Goal: Task Accomplishment & Management: Manage account settings

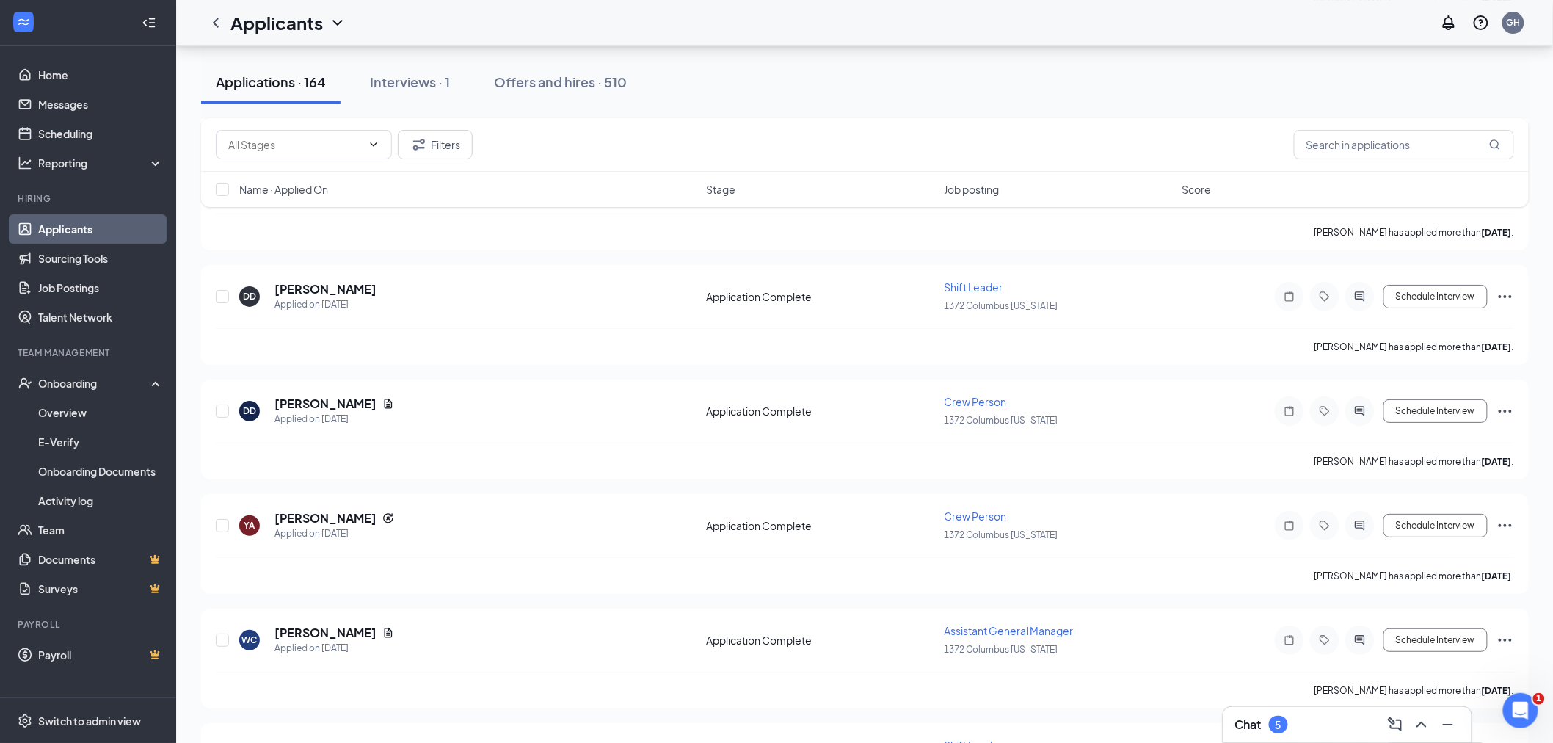
scroll to position [2201, 0]
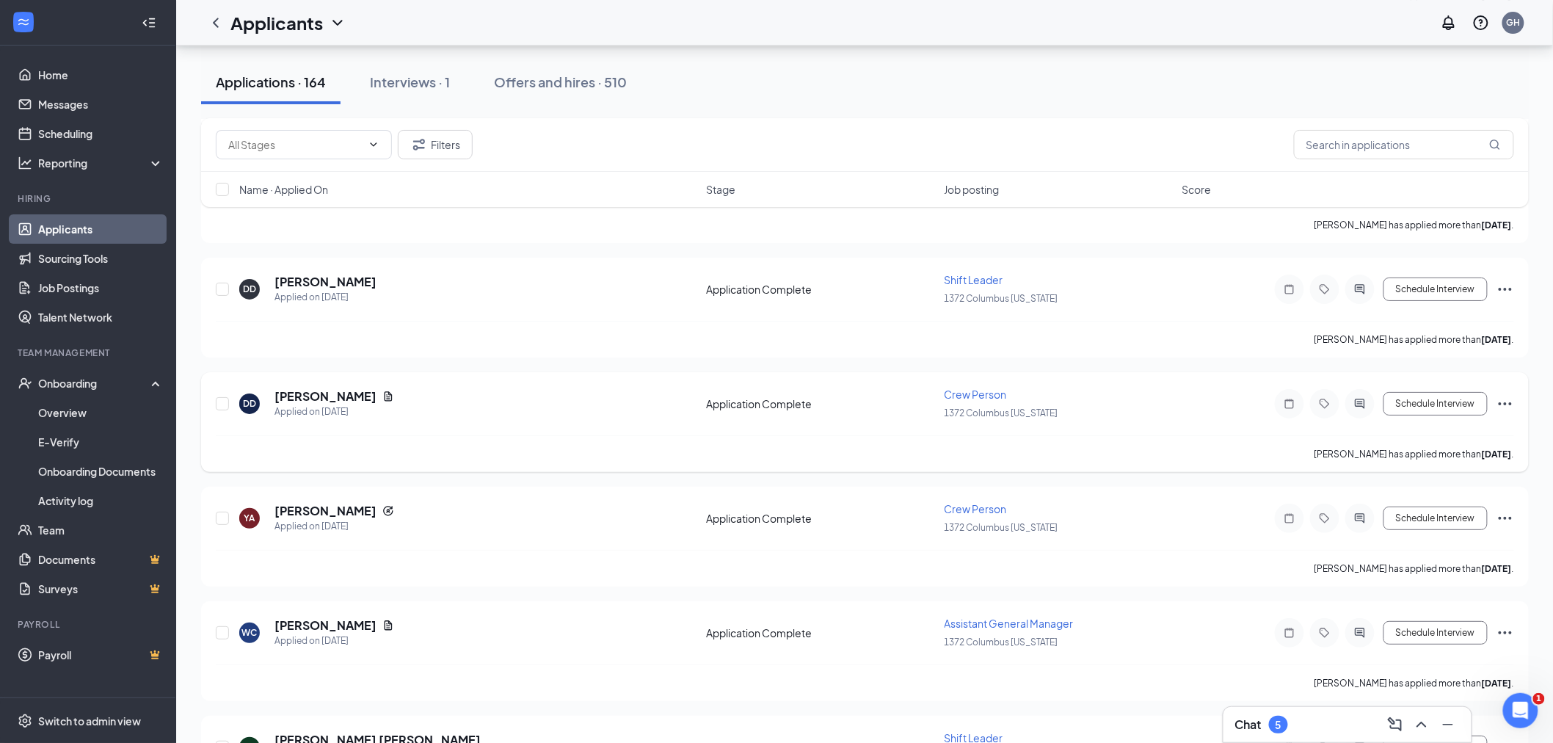
click at [1503, 395] on icon "Ellipses" at bounding box center [1505, 404] width 18 height 18
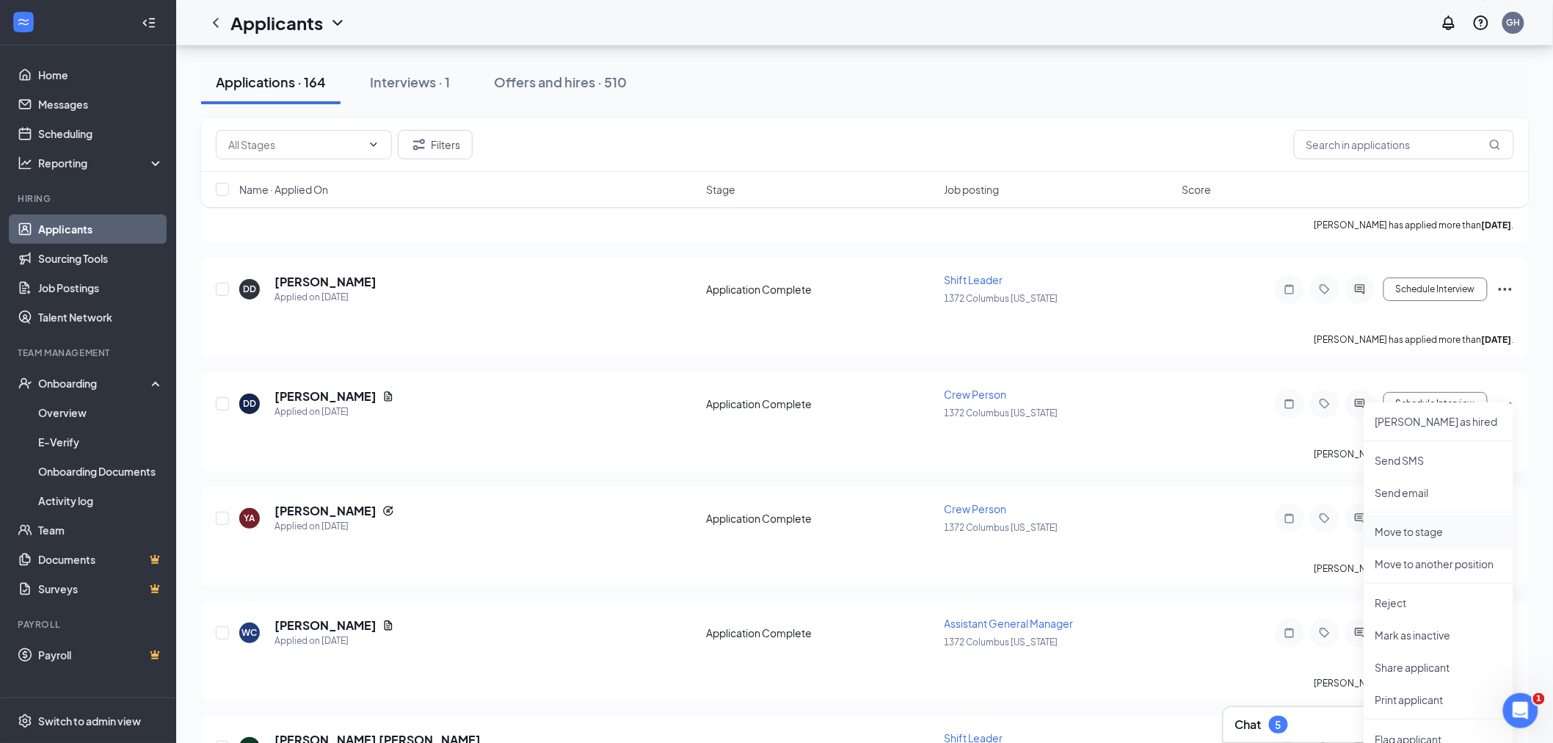
click at [1446, 530] on p "Move to stage" at bounding box center [1438, 531] width 126 height 15
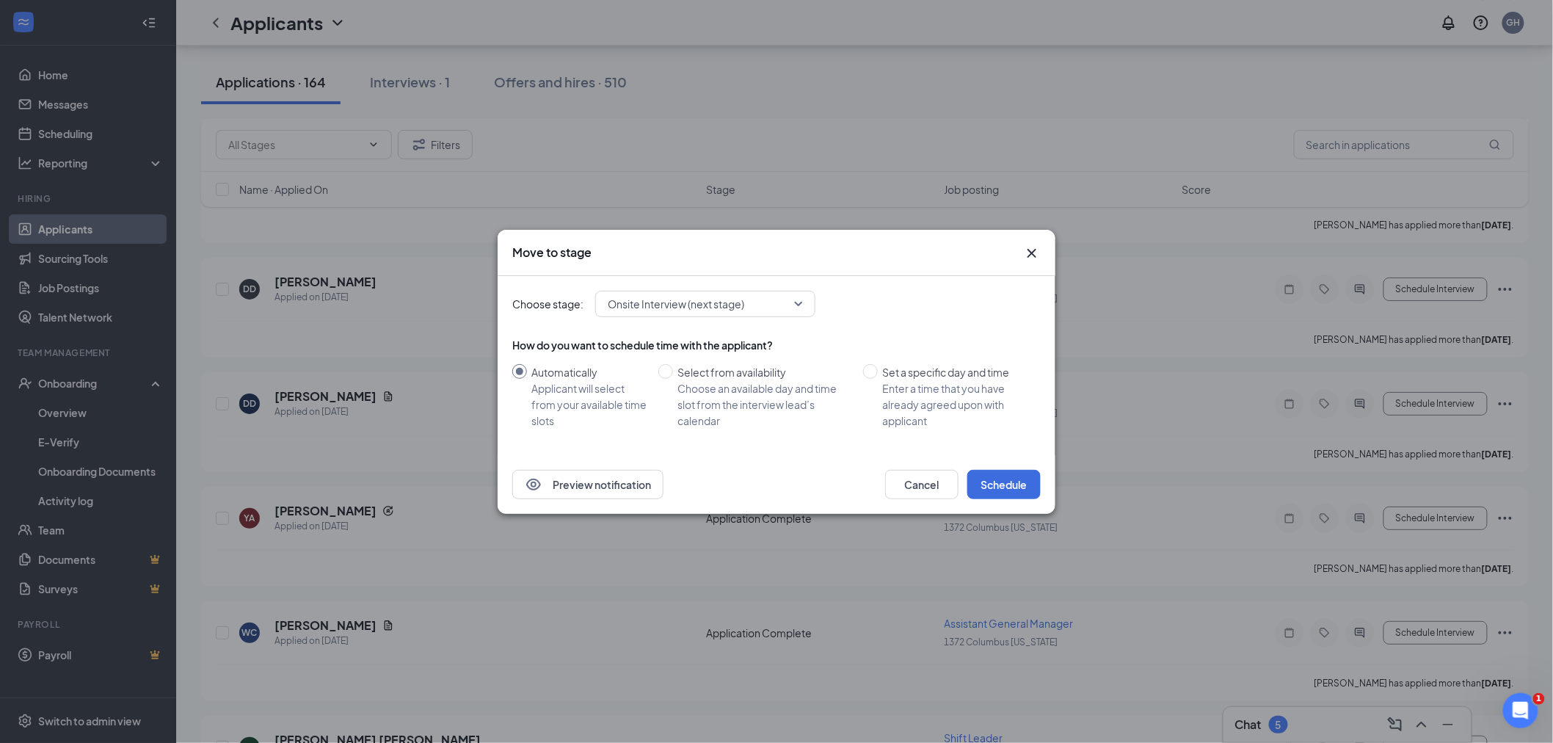
click at [659, 306] on span "Onsite Interview (next stage)" at bounding box center [676, 304] width 136 height 22
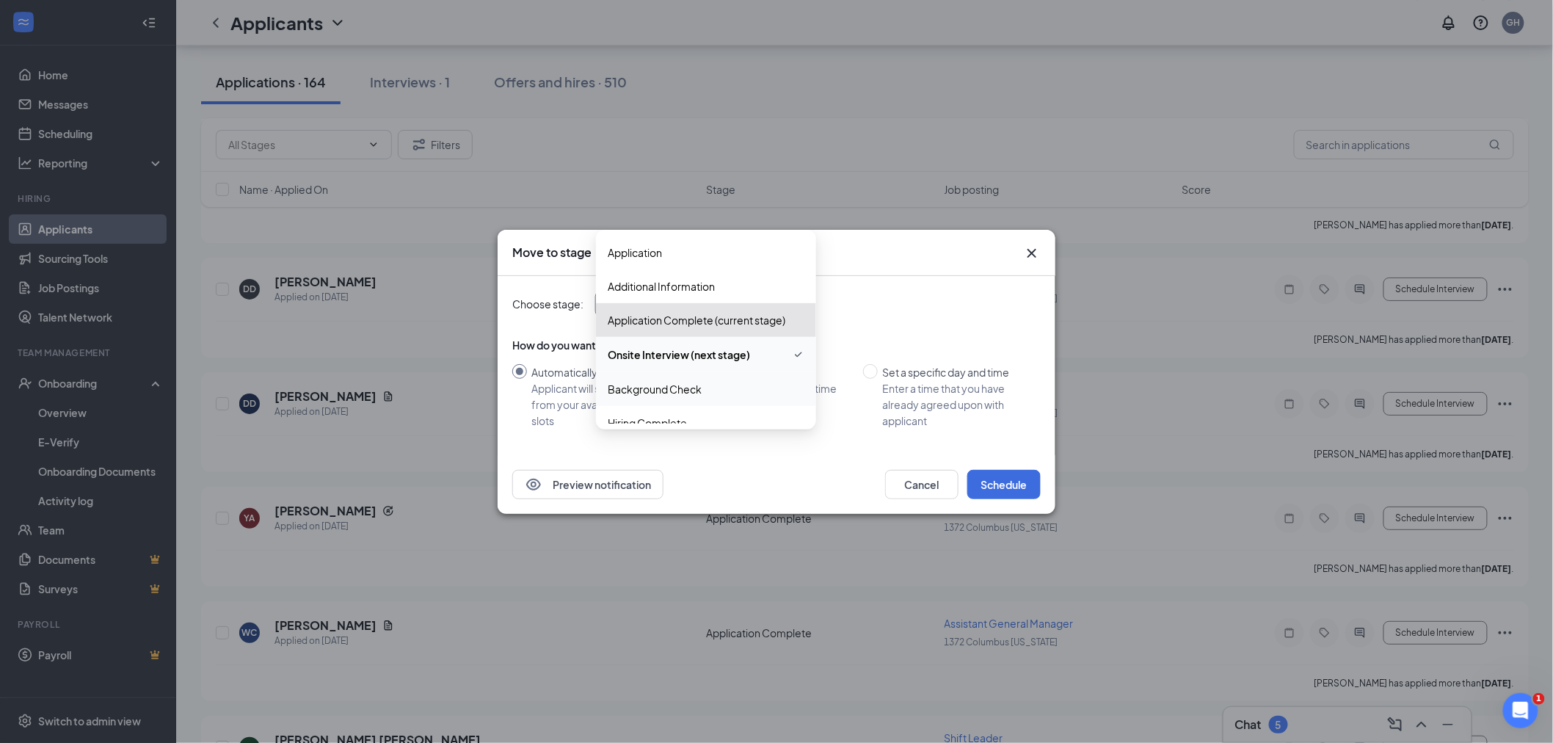
click at [652, 378] on div "Background Check" at bounding box center [706, 389] width 220 height 34
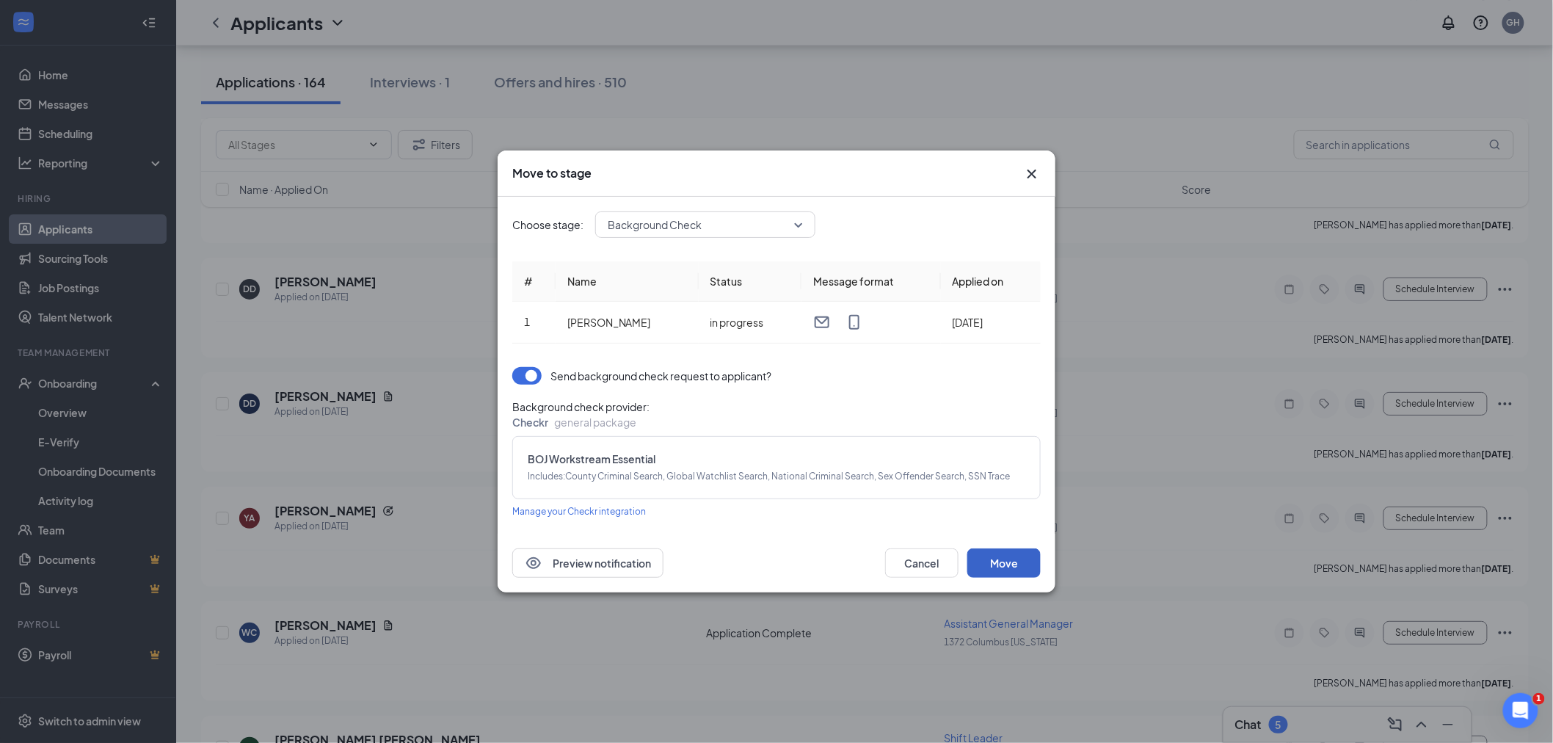
click at [1013, 575] on button "Move" at bounding box center [1003, 562] width 73 height 29
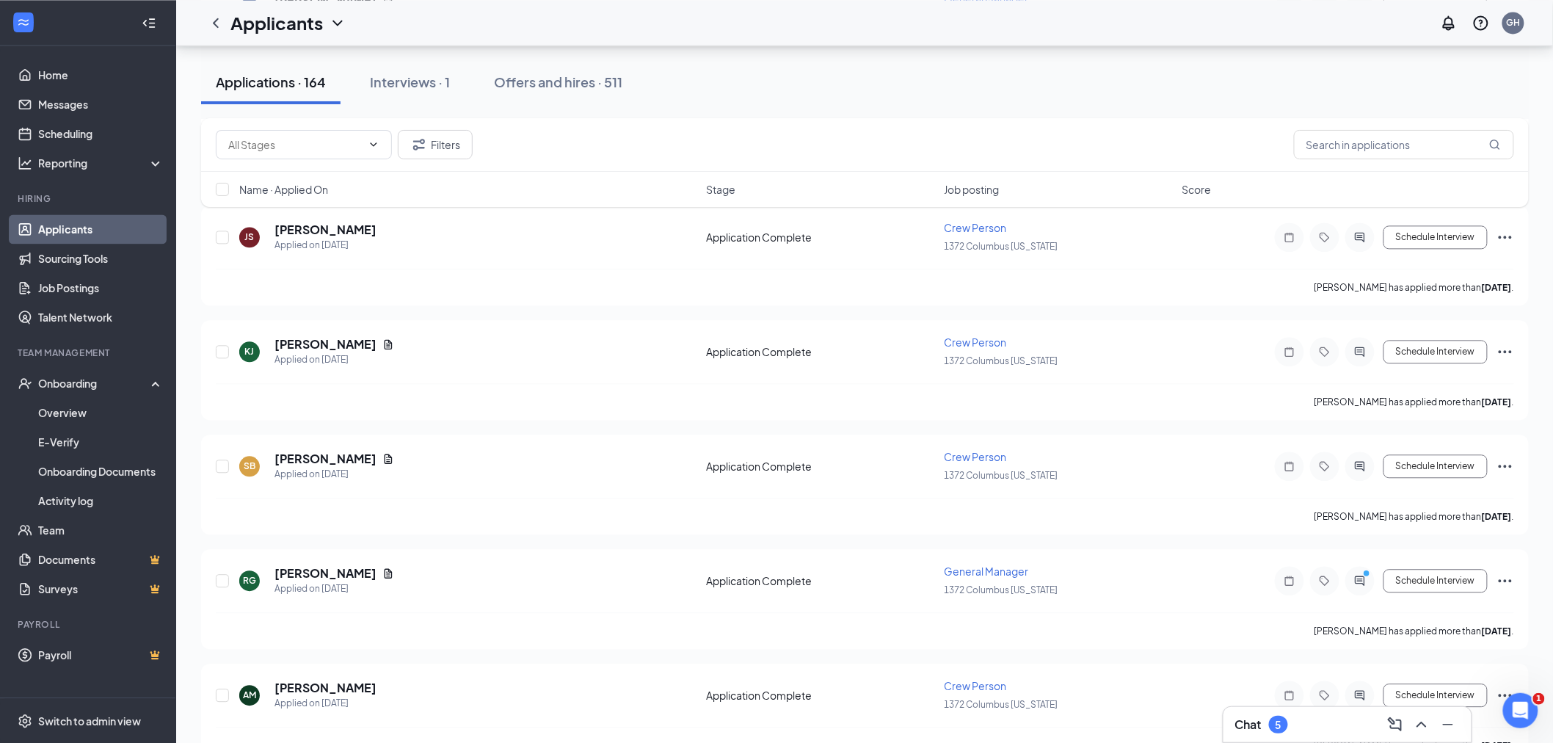
scroll to position [1223, 0]
click at [393, 77] on div "Interviews · 1" at bounding box center [409, 82] width 80 height 18
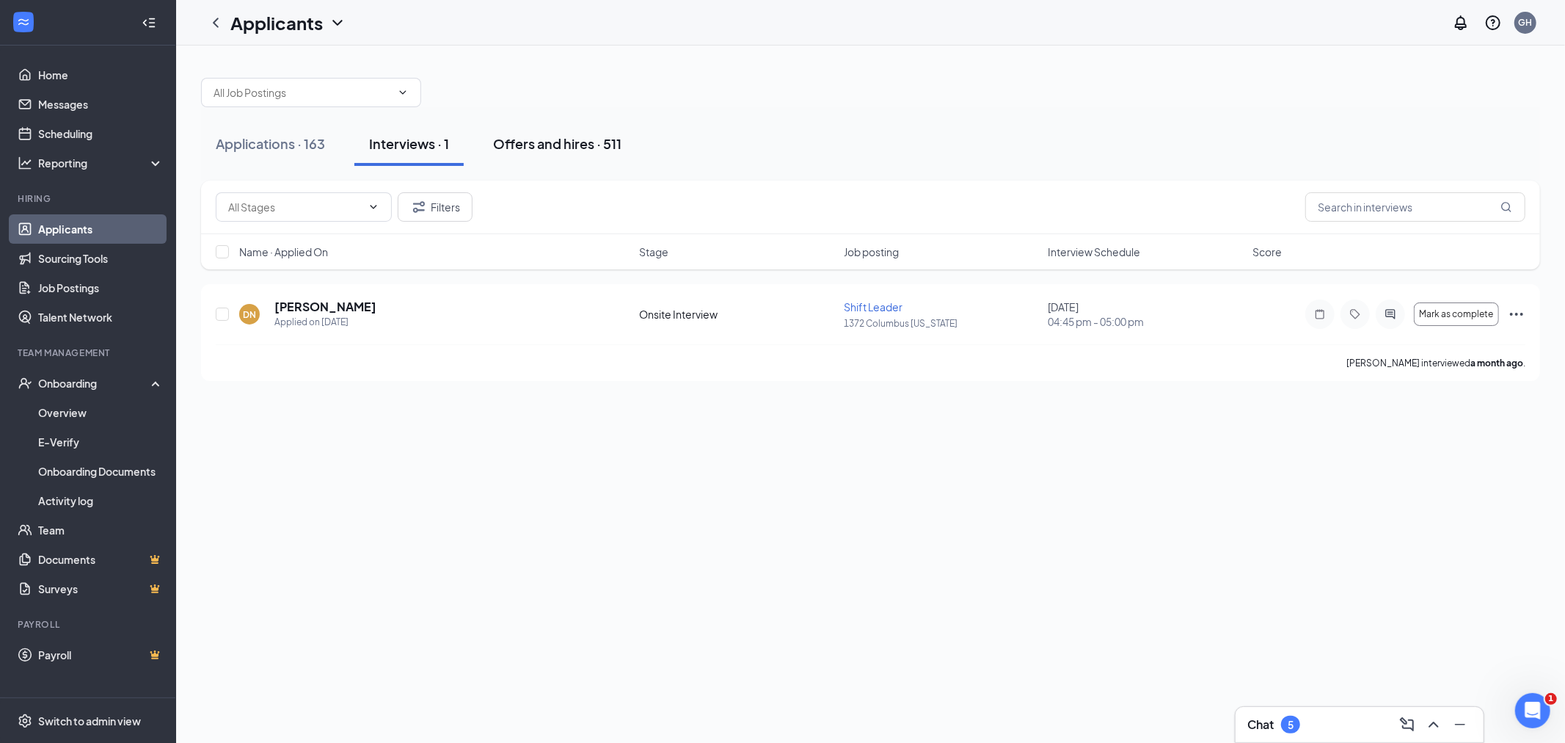
click at [525, 141] on div "Offers and hires · 511" at bounding box center [557, 143] width 128 height 18
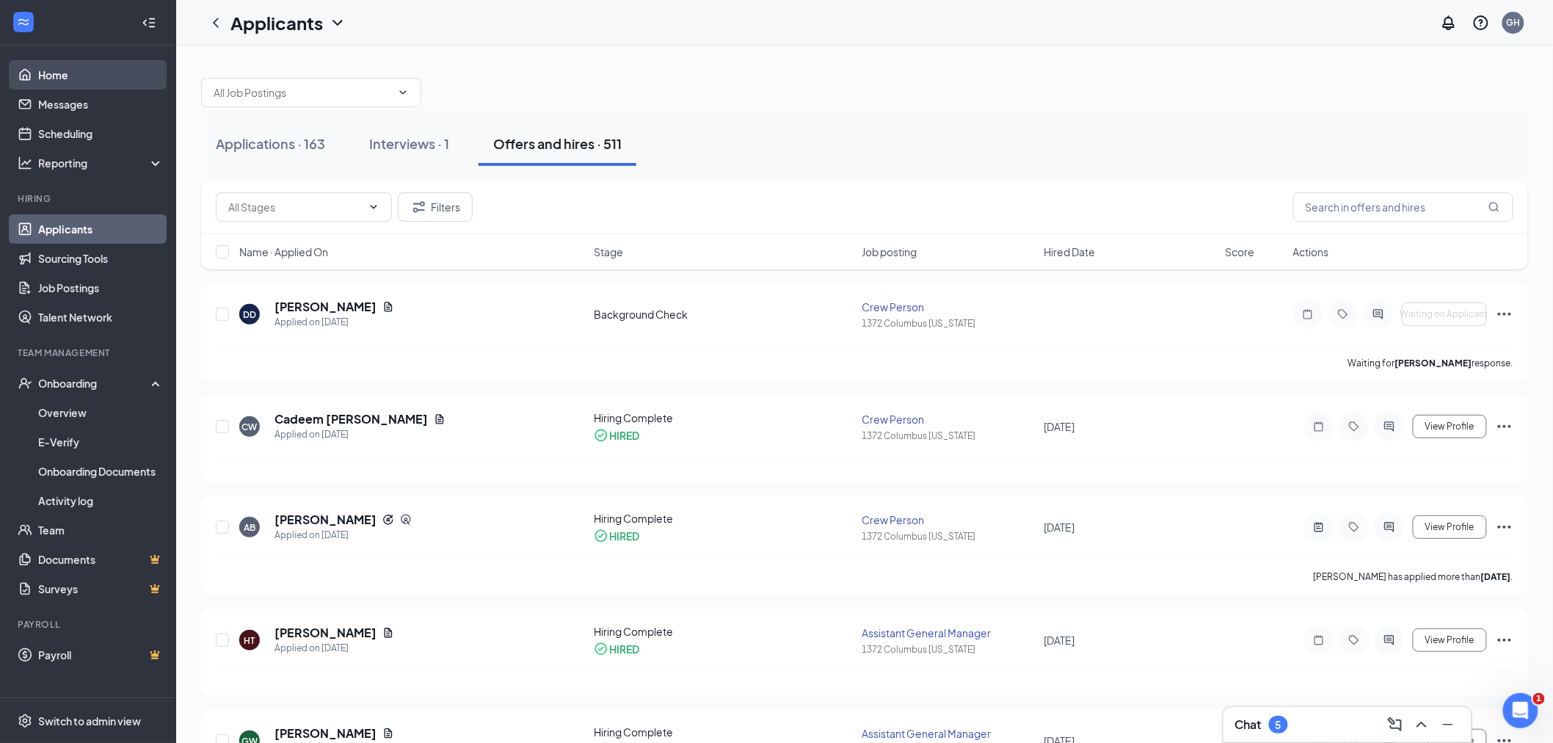
click at [57, 68] on link "Home" at bounding box center [100, 74] width 125 height 29
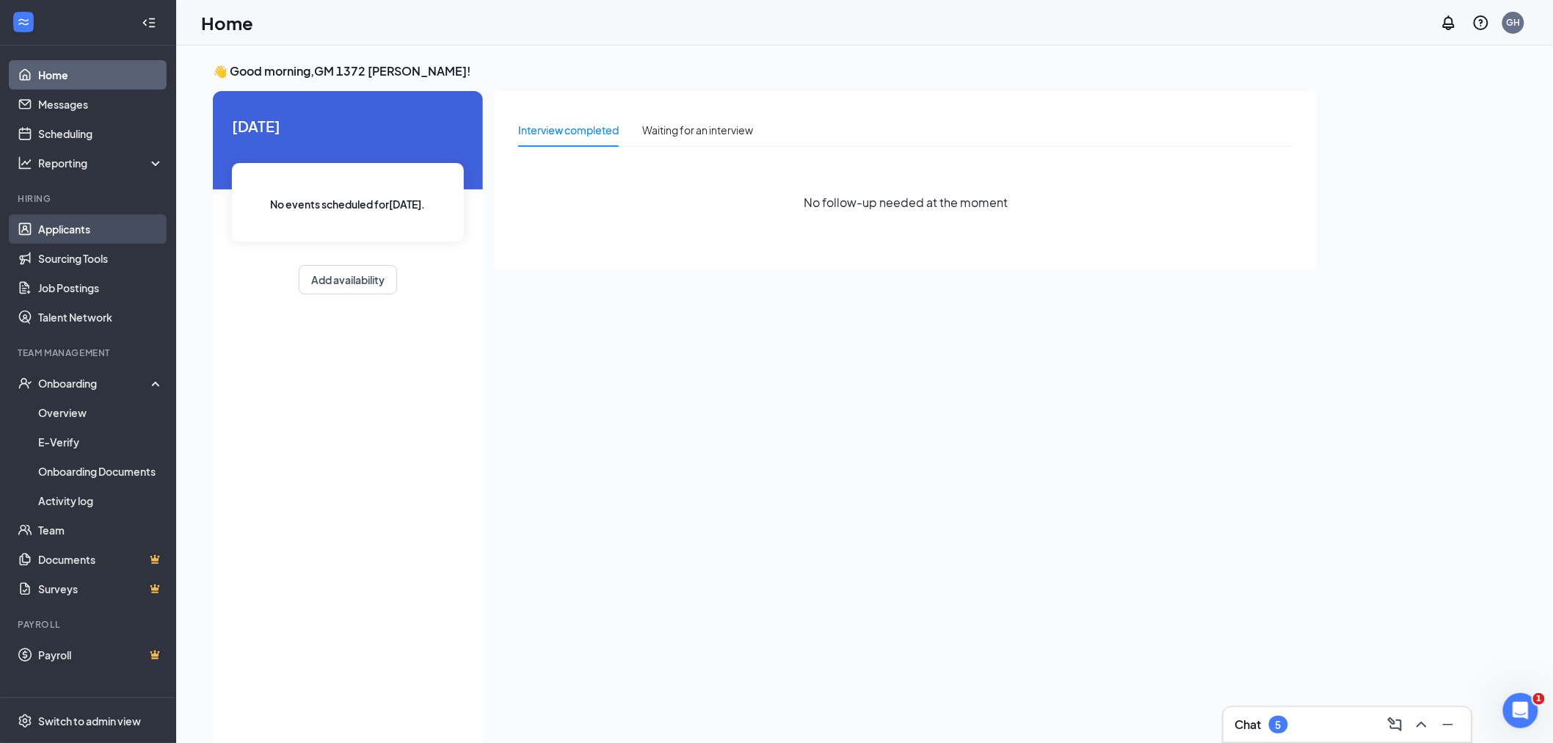
click at [72, 237] on link "Applicants" at bounding box center [100, 228] width 125 height 29
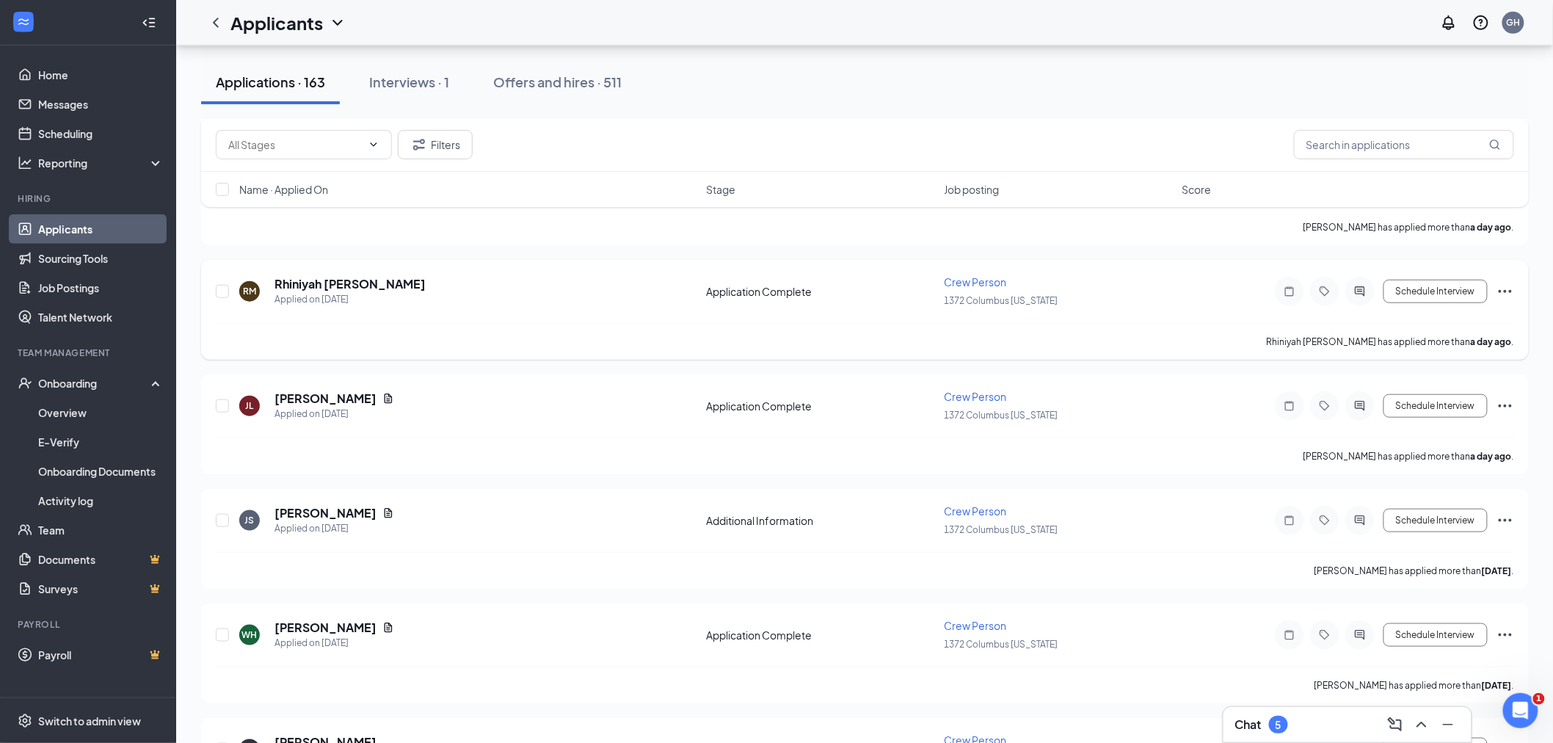
scroll to position [407, 0]
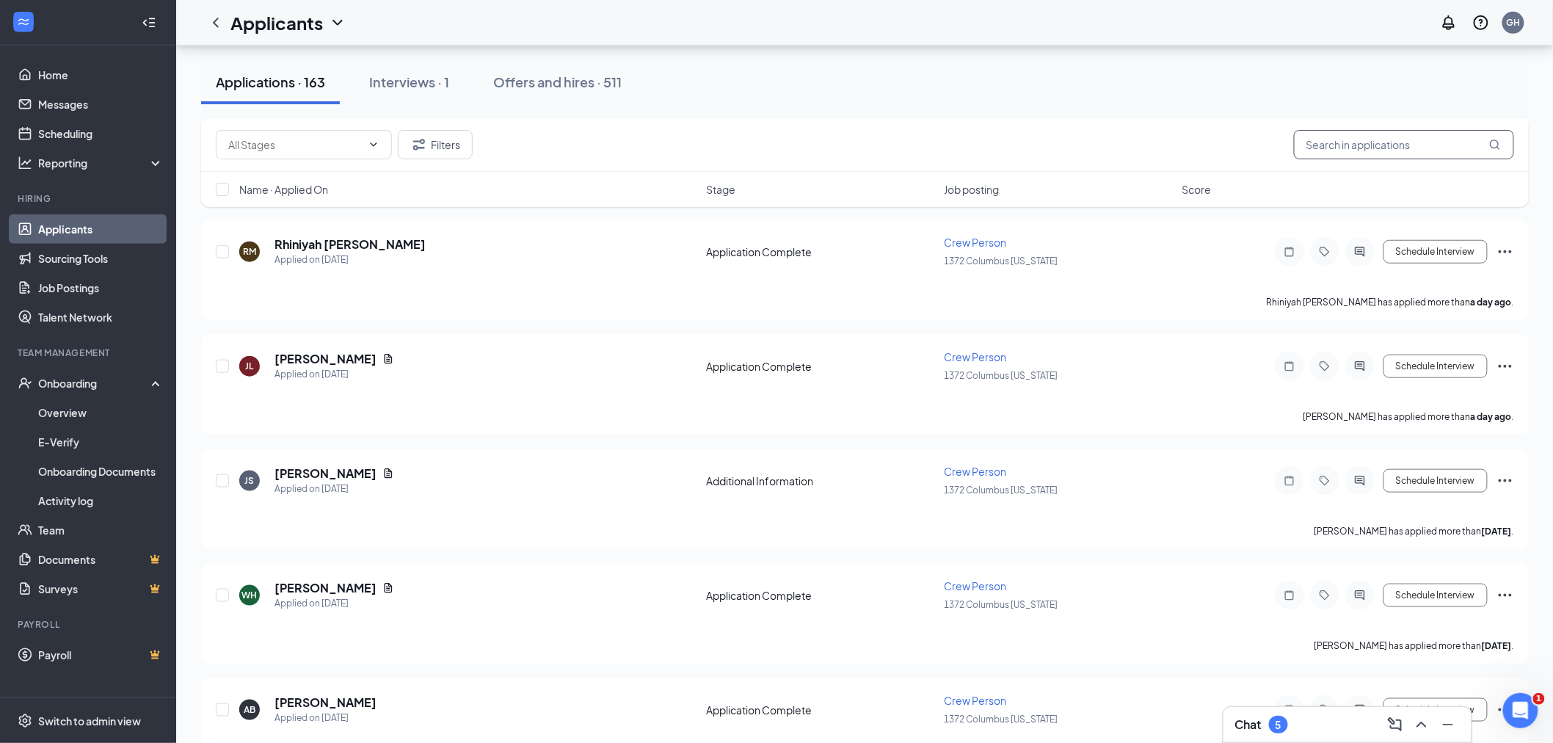
click at [1380, 150] on input "text" at bounding box center [1404, 144] width 220 height 29
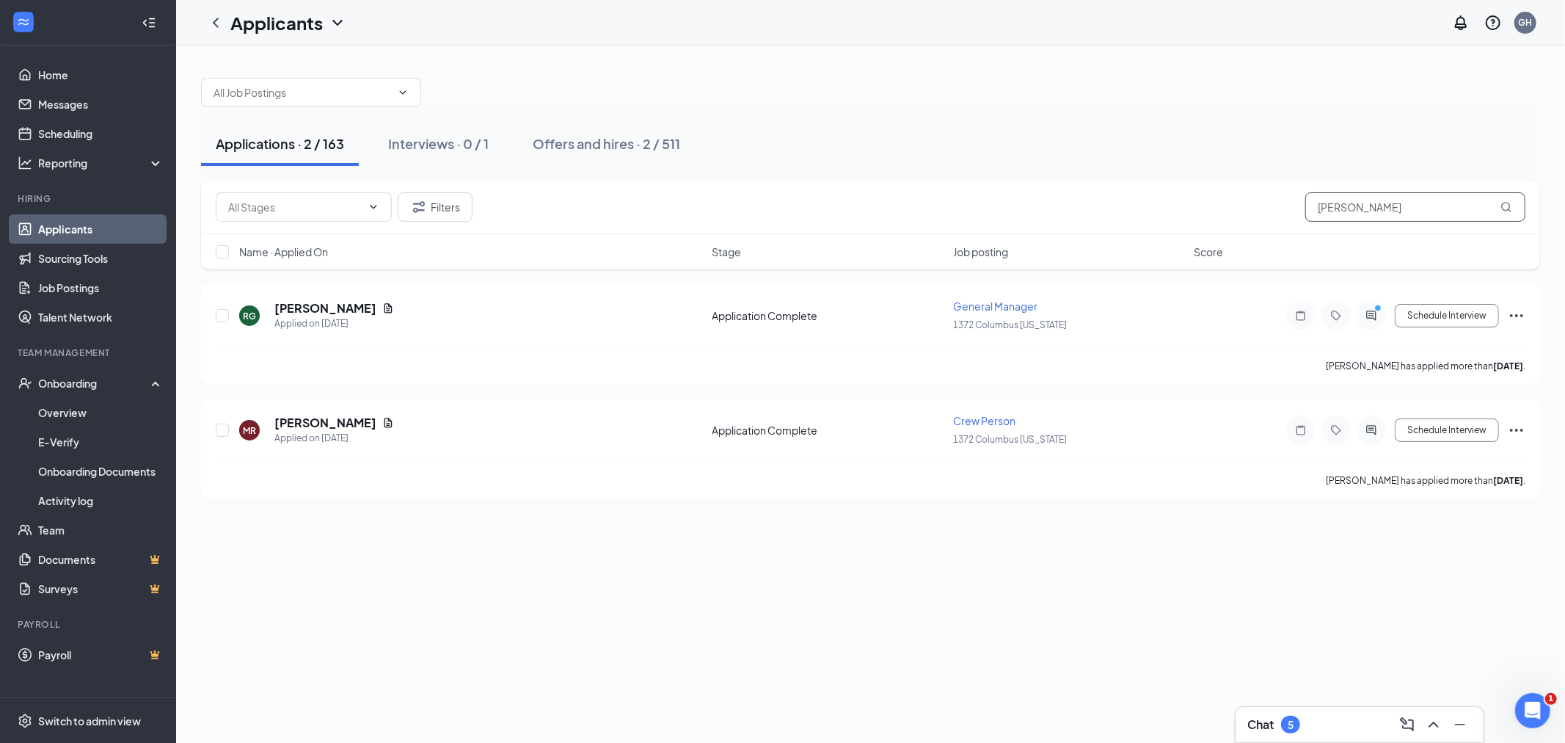
drag, startPoint x: 1358, startPoint y: 196, endPoint x: 1268, endPoint y: 191, distance: 90.4
click at [1268, 191] on div "Filters [PERSON_NAME]" at bounding box center [870, 208] width 1339 height 54
type input "[PERSON_NAME]"
click at [1369, 304] on div "Message applicant" at bounding box center [1371, 292] width 91 height 30
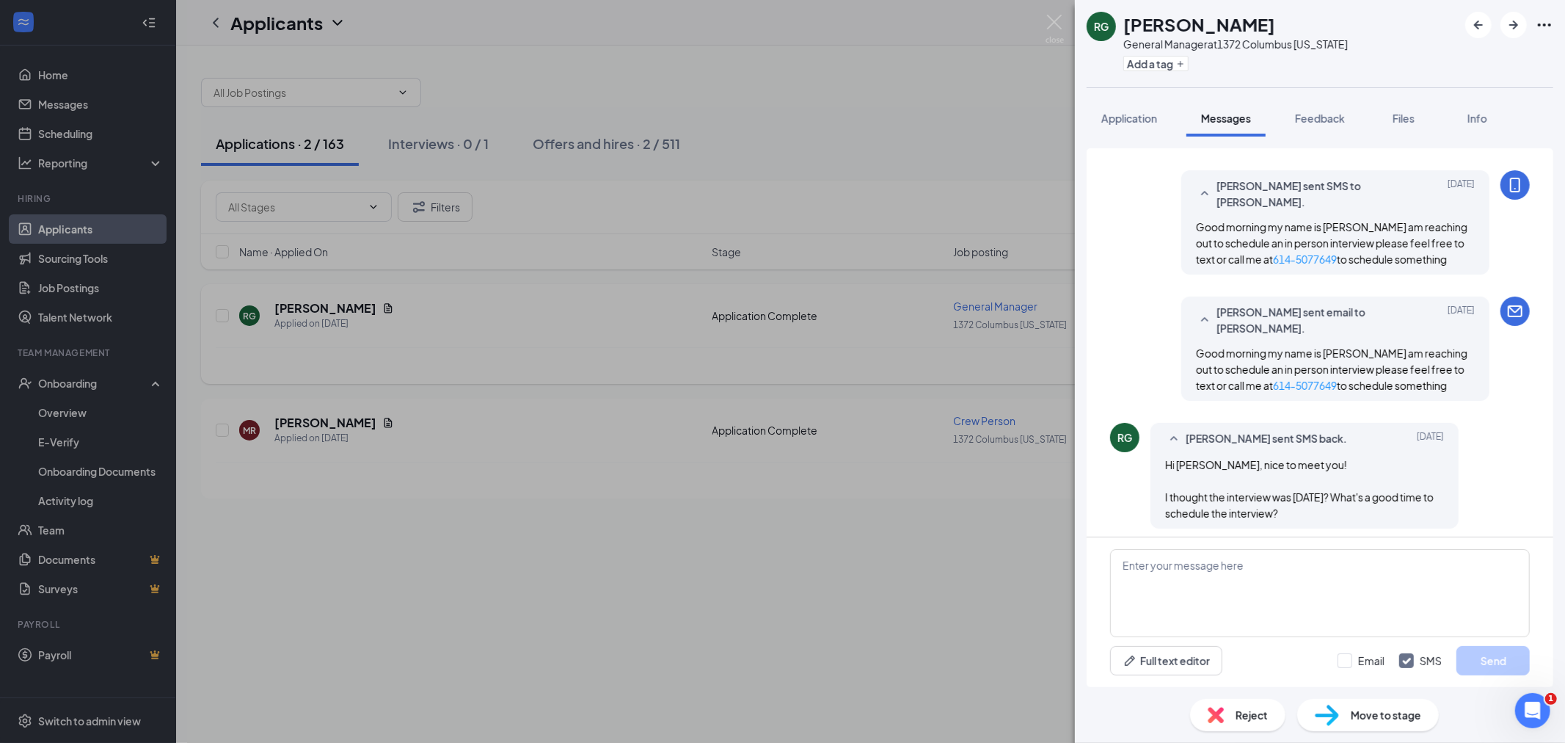
scroll to position [498, 0]
drag, startPoint x: 1275, startPoint y: 495, endPoint x: 1242, endPoint y: 521, distance: 41.8
drag, startPoint x: 1242, startPoint y: 521, endPoint x: 1192, endPoint y: 527, distance: 51.0
click at [1192, 527] on div "RG [PERSON_NAME] sent SMS back. [DATE] Hi [PERSON_NAME], nice to meet you! I th…" at bounding box center [1320, 474] width 420 height 113
click at [1184, 622] on textarea at bounding box center [1320, 593] width 420 height 88
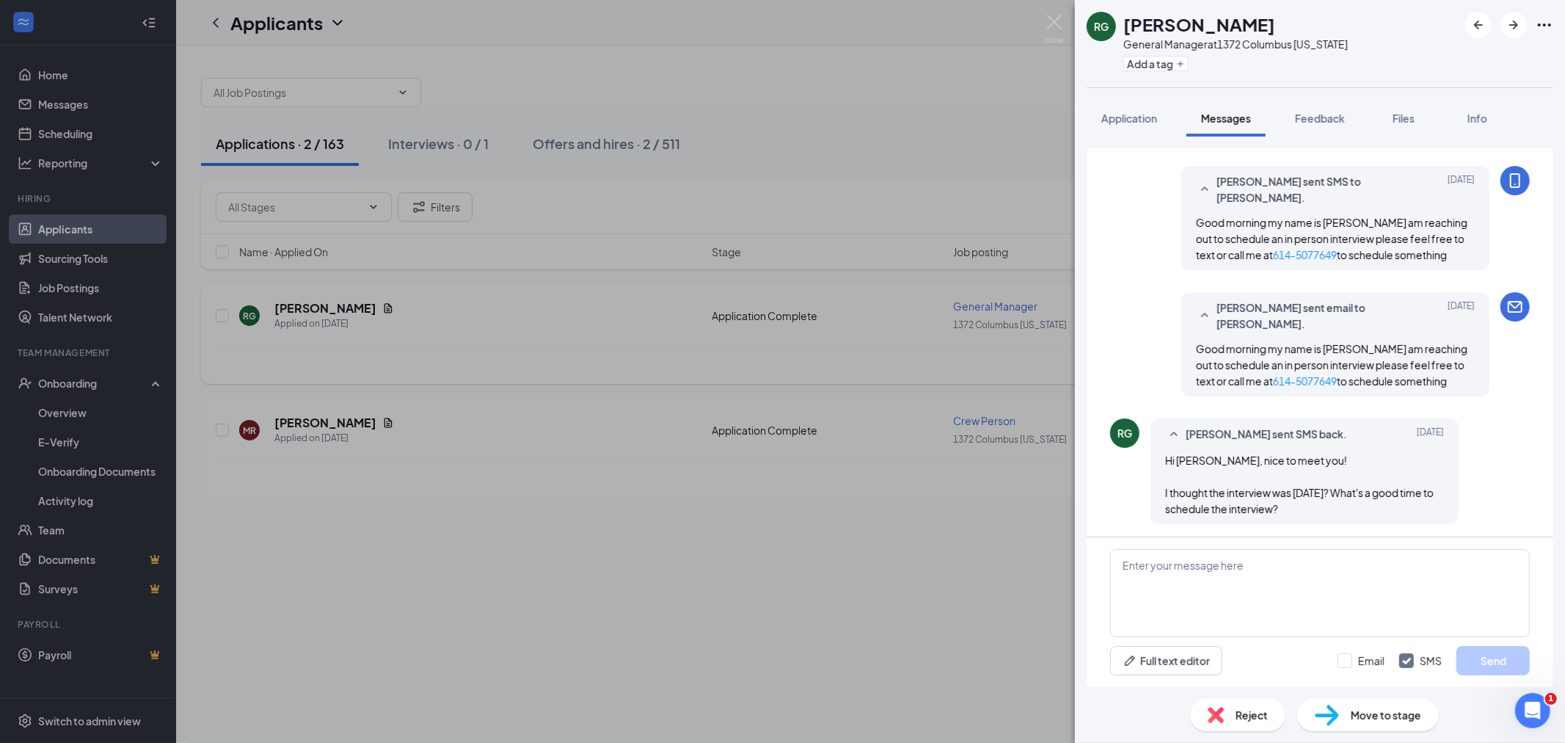
click at [764, 299] on div "RG [PERSON_NAME] General Manager at [STREET_ADDRESS][US_STATE] Add a tag Applic…" at bounding box center [782, 371] width 1565 height 743
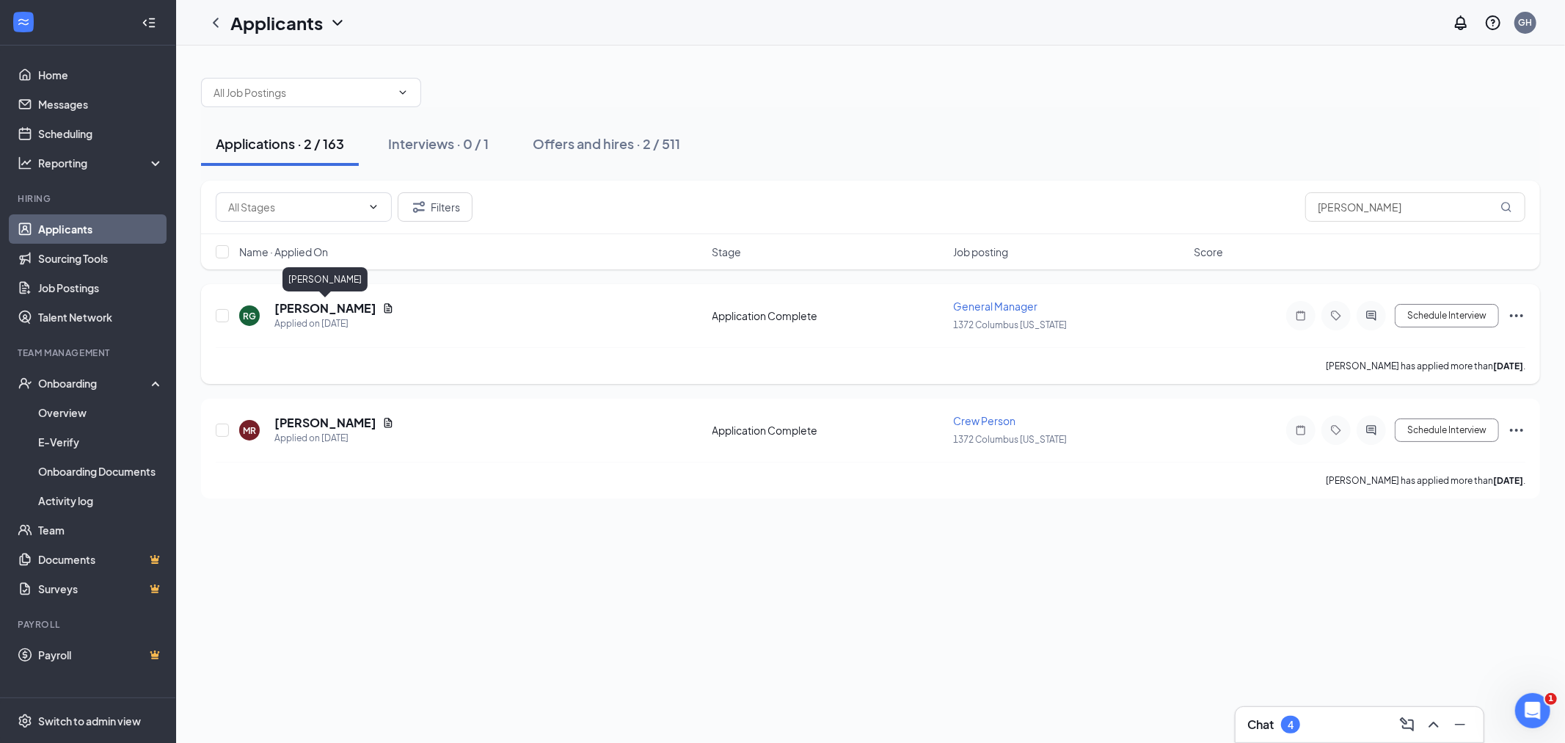
click at [345, 302] on h5 "[PERSON_NAME]" at bounding box center [325, 308] width 102 height 16
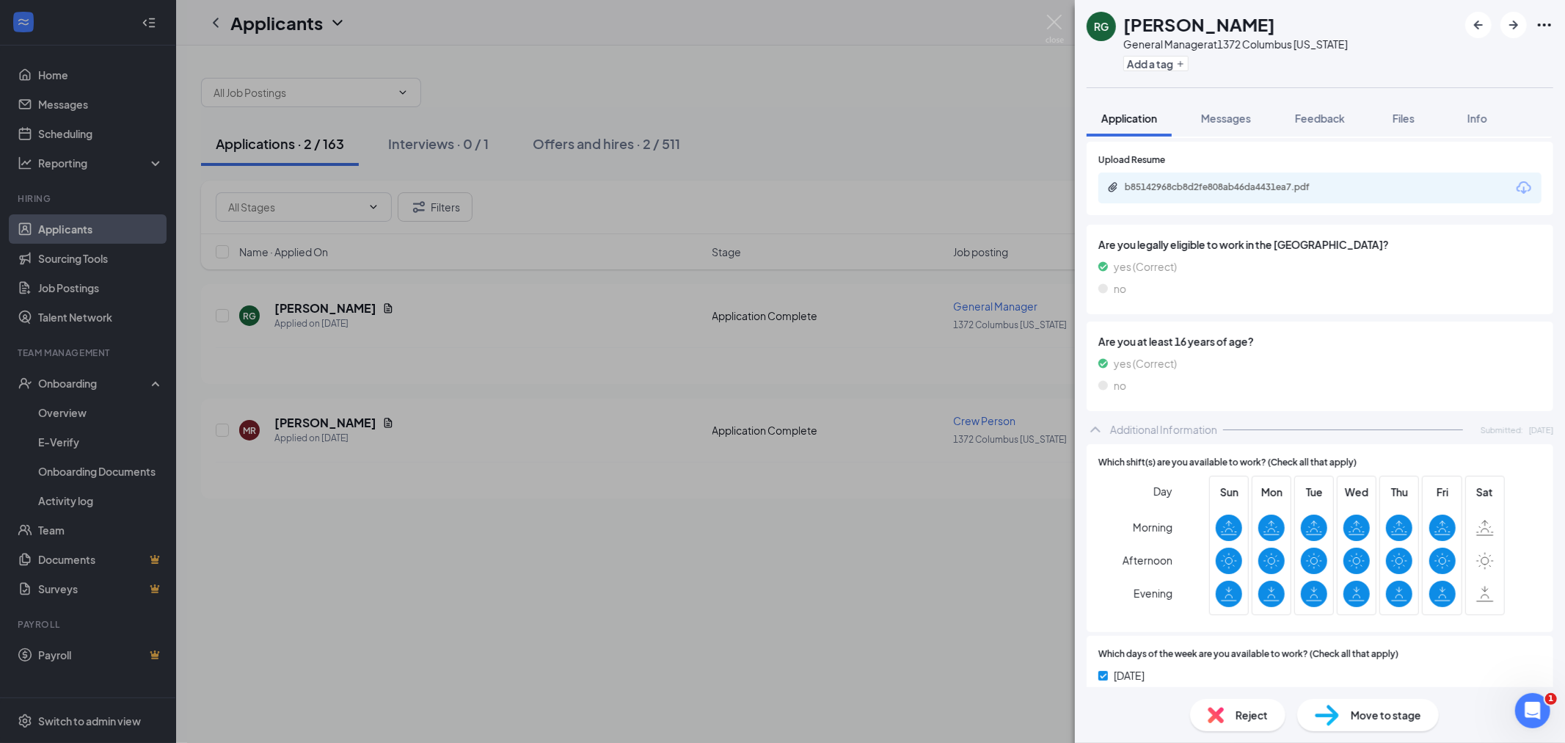
scroll to position [243, 0]
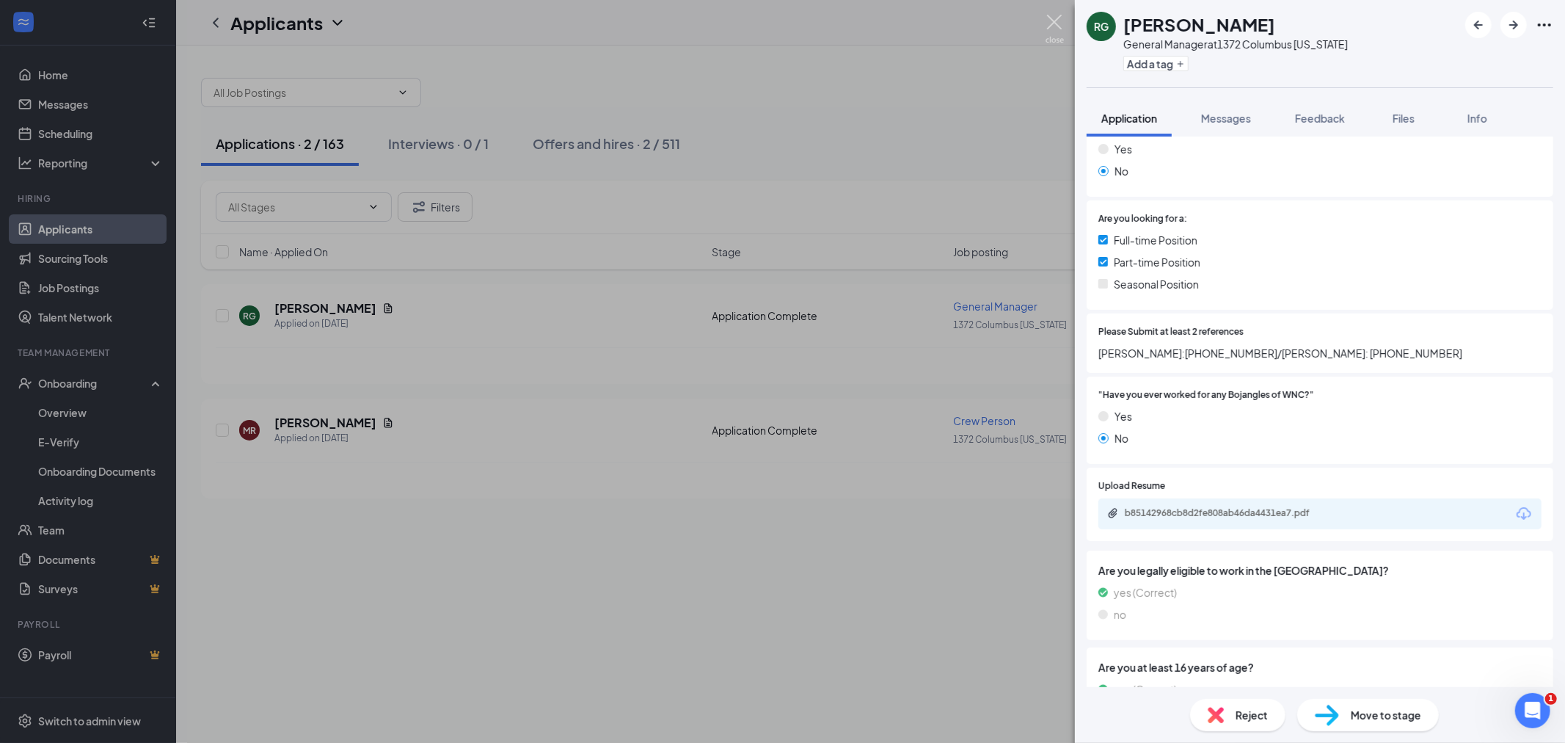
click at [1063, 32] on img at bounding box center [1055, 29] width 18 height 29
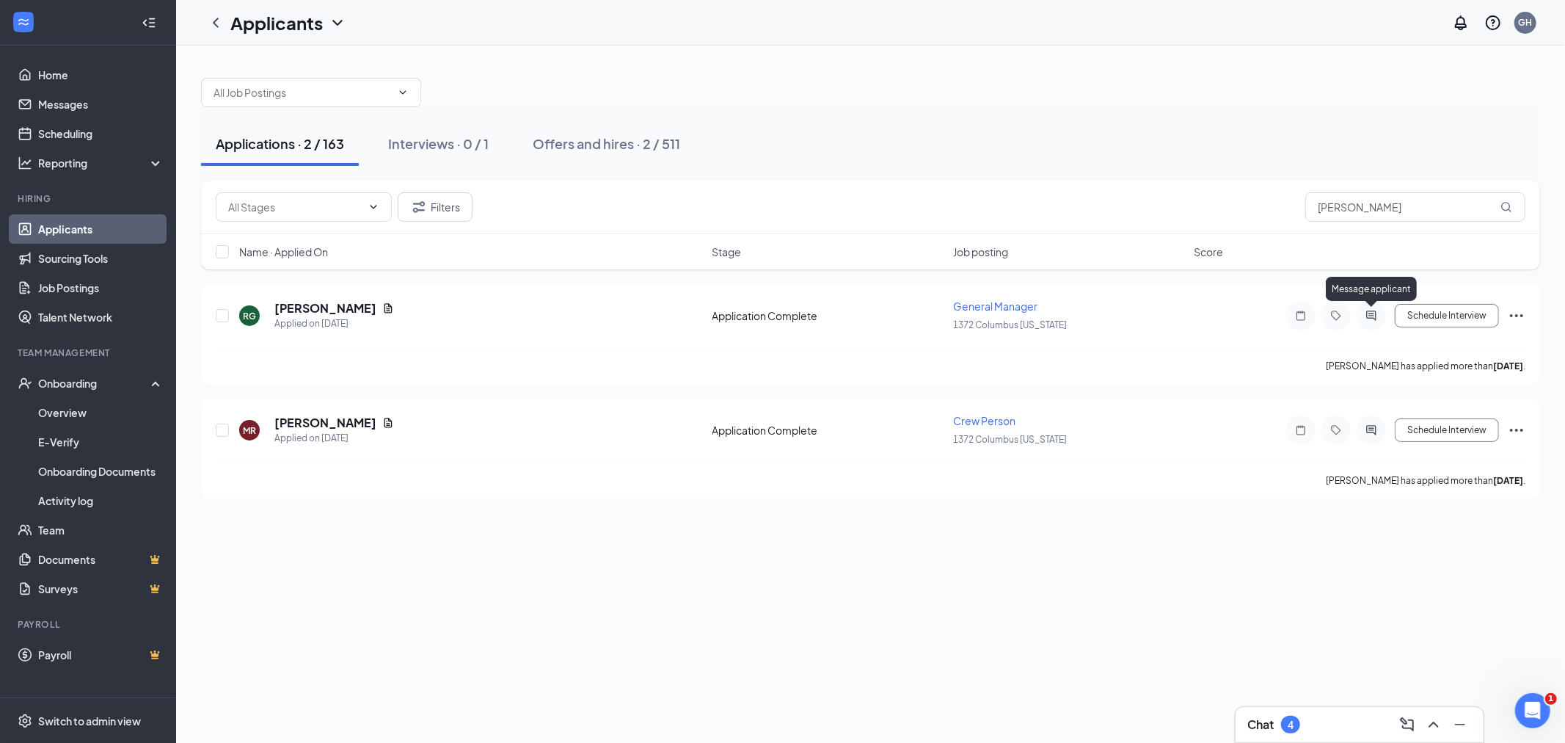
click at [1367, 317] on icon "ActiveChat" at bounding box center [1371, 315] width 10 height 10
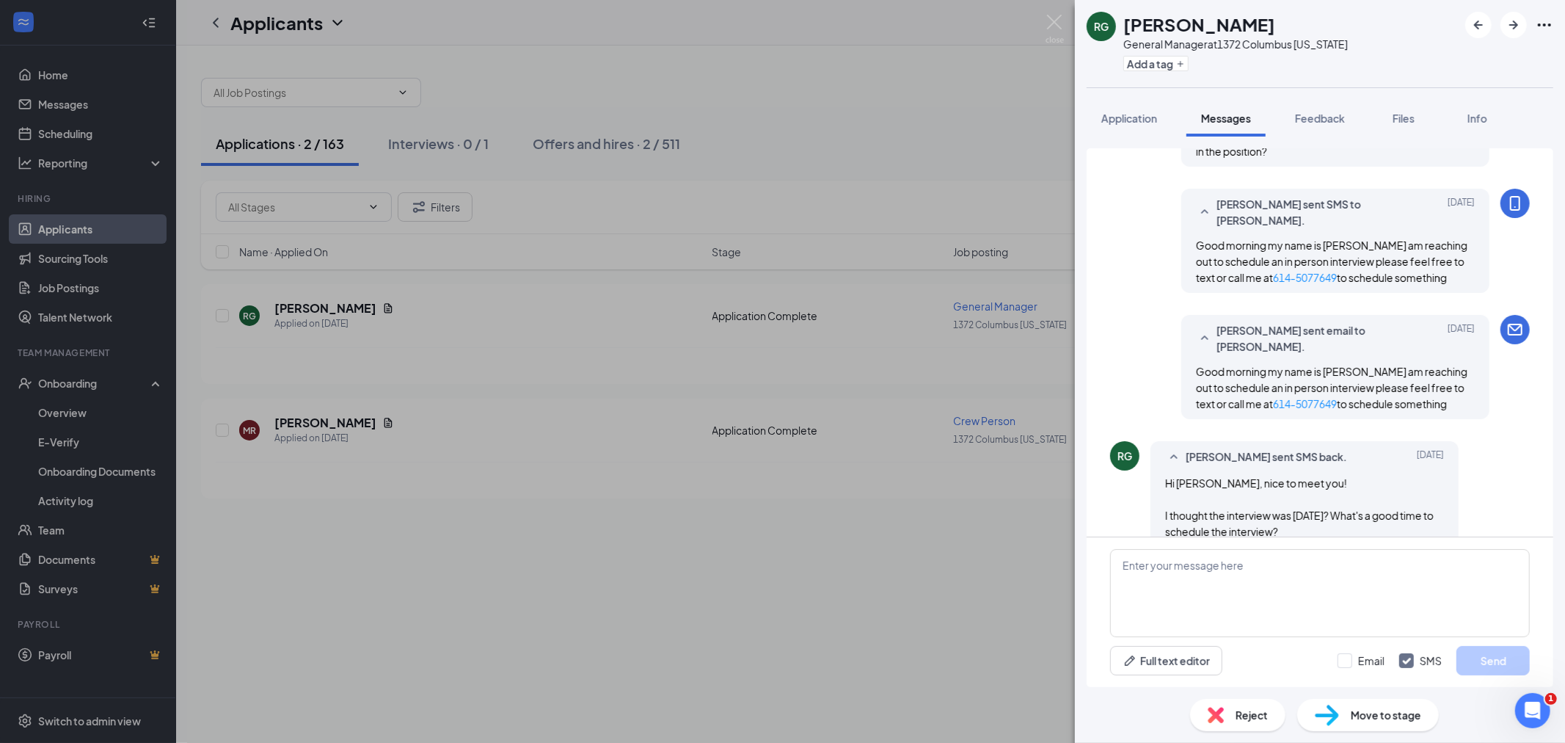
scroll to position [498, 0]
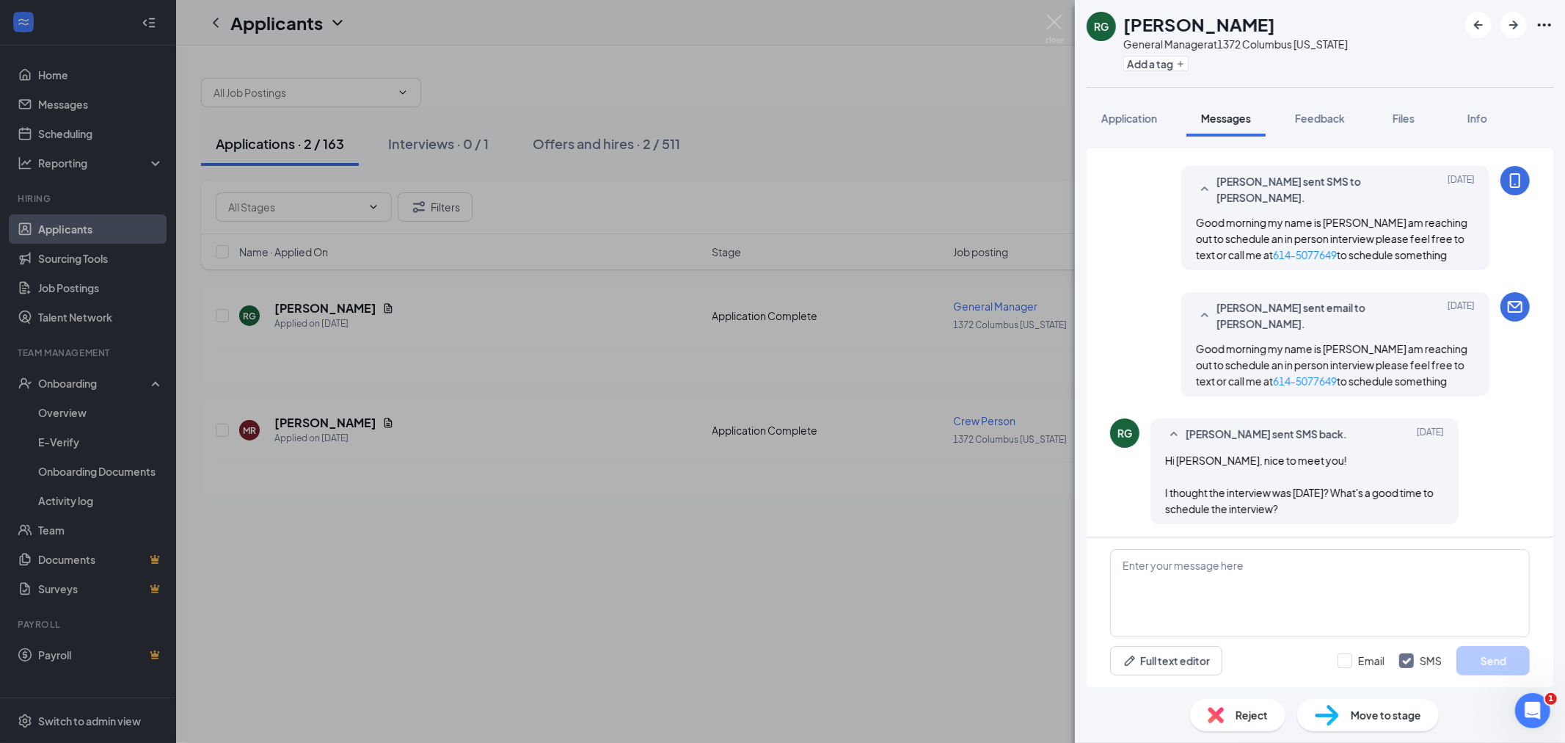
click at [1057, 9] on div "RG [PERSON_NAME] General Manager at [STREET_ADDRESS][US_STATE] Add a tag Applic…" at bounding box center [782, 371] width 1565 height 743
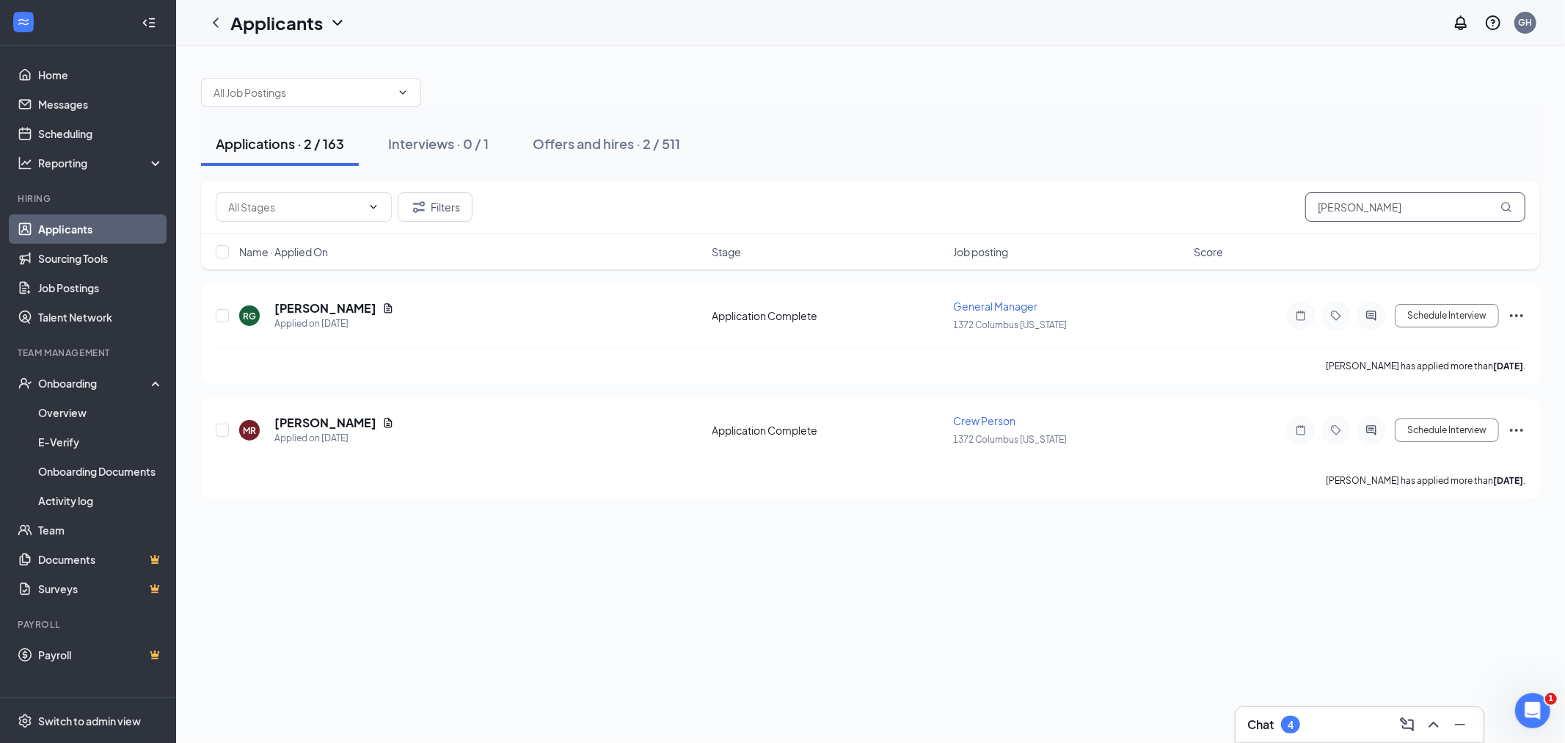
drag, startPoint x: 1358, startPoint y: 199, endPoint x: 1283, endPoint y: 200, distance: 75.6
click at [1283, 200] on div "Filters [PERSON_NAME]" at bounding box center [871, 206] width 1310 height 29
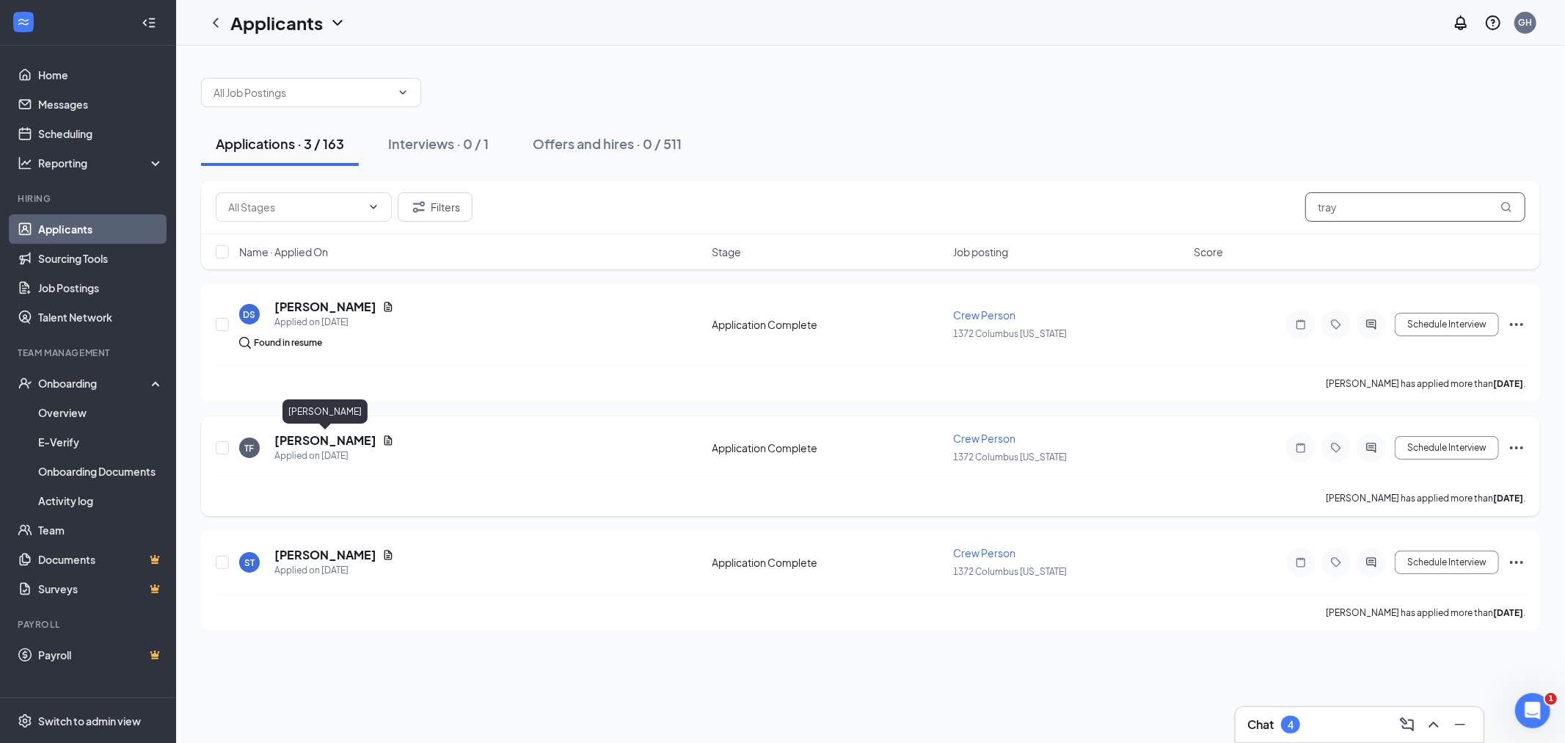
type input "tray"
click at [363, 432] on h5 "[PERSON_NAME]" at bounding box center [325, 440] width 102 height 16
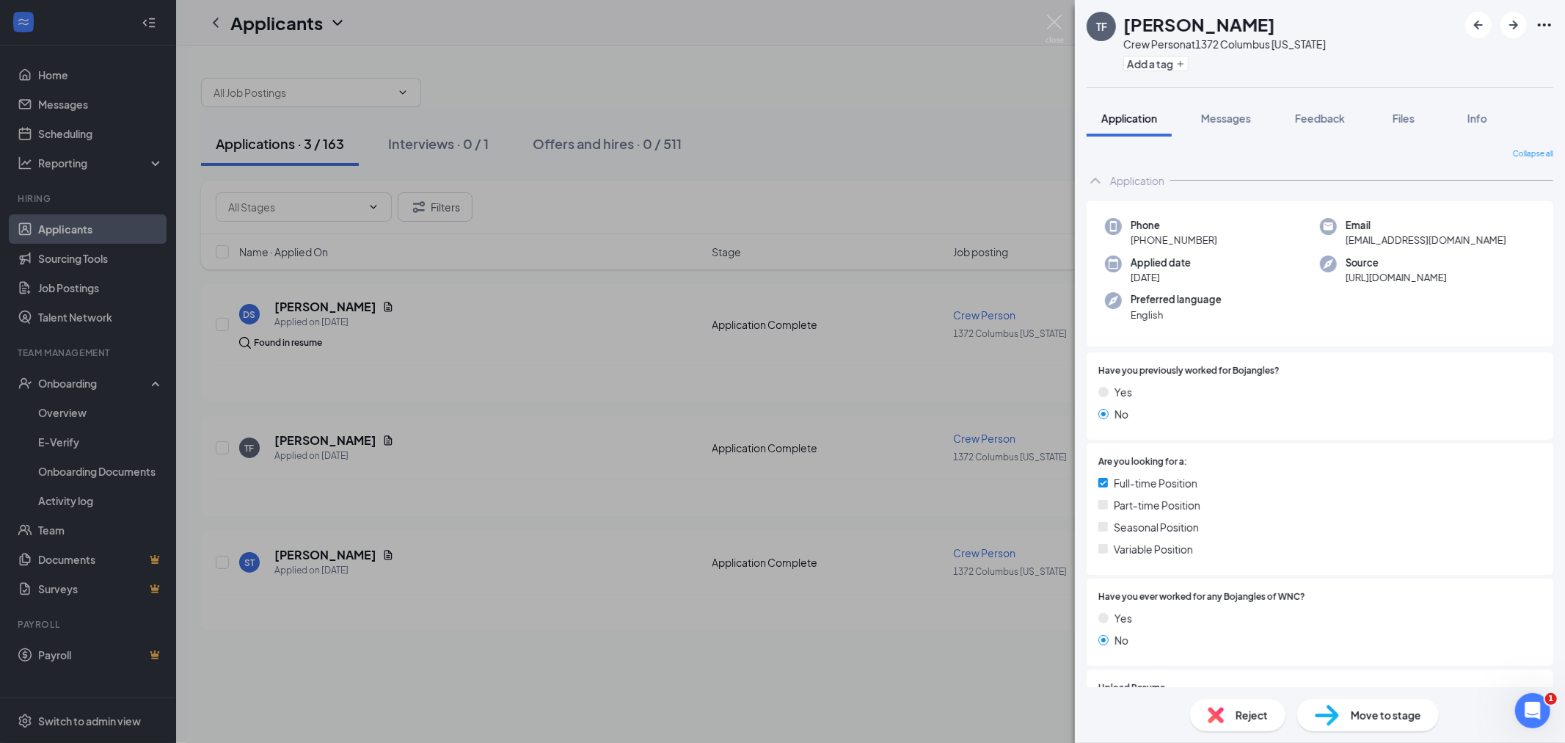
click at [712, 281] on div "TF [PERSON_NAME] Crew Person at 1372 [GEOGRAPHIC_DATA] [US_STATE] Add a tag App…" at bounding box center [782, 371] width 1565 height 743
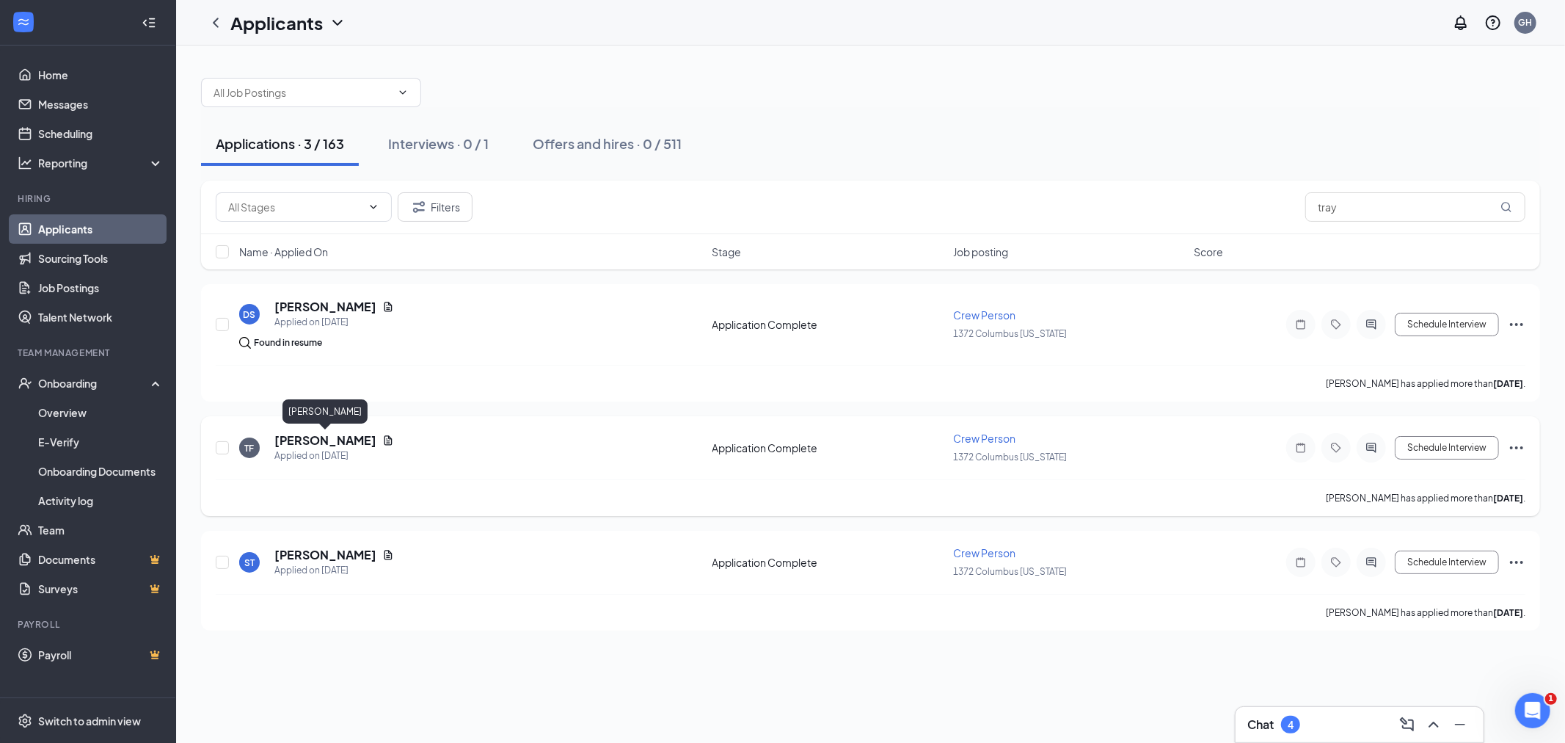
click at [354, 436] on h5 "[PERSON_NAME]" at bounding box center [325, 440] width 102 height 16
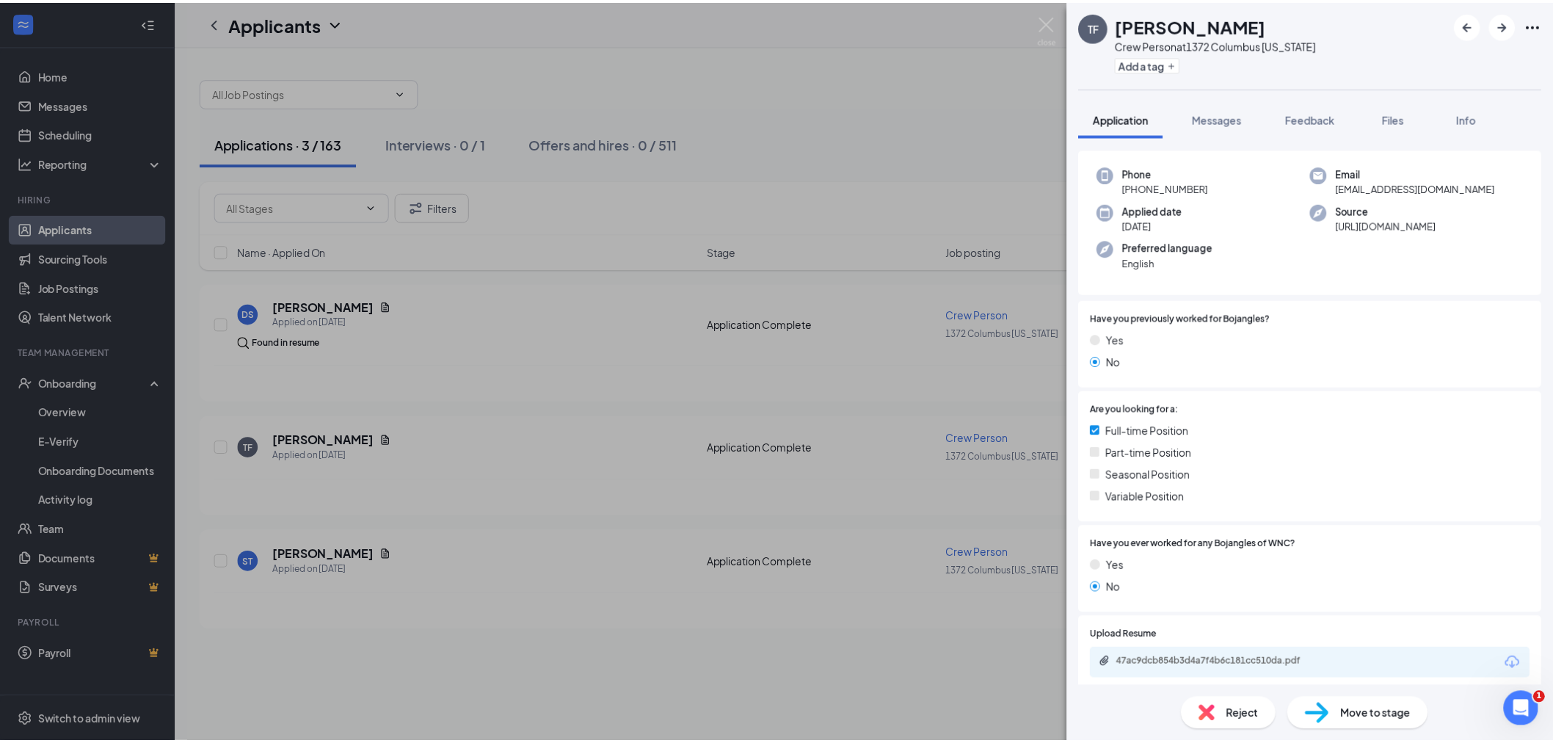
scroll to position [81, 0]
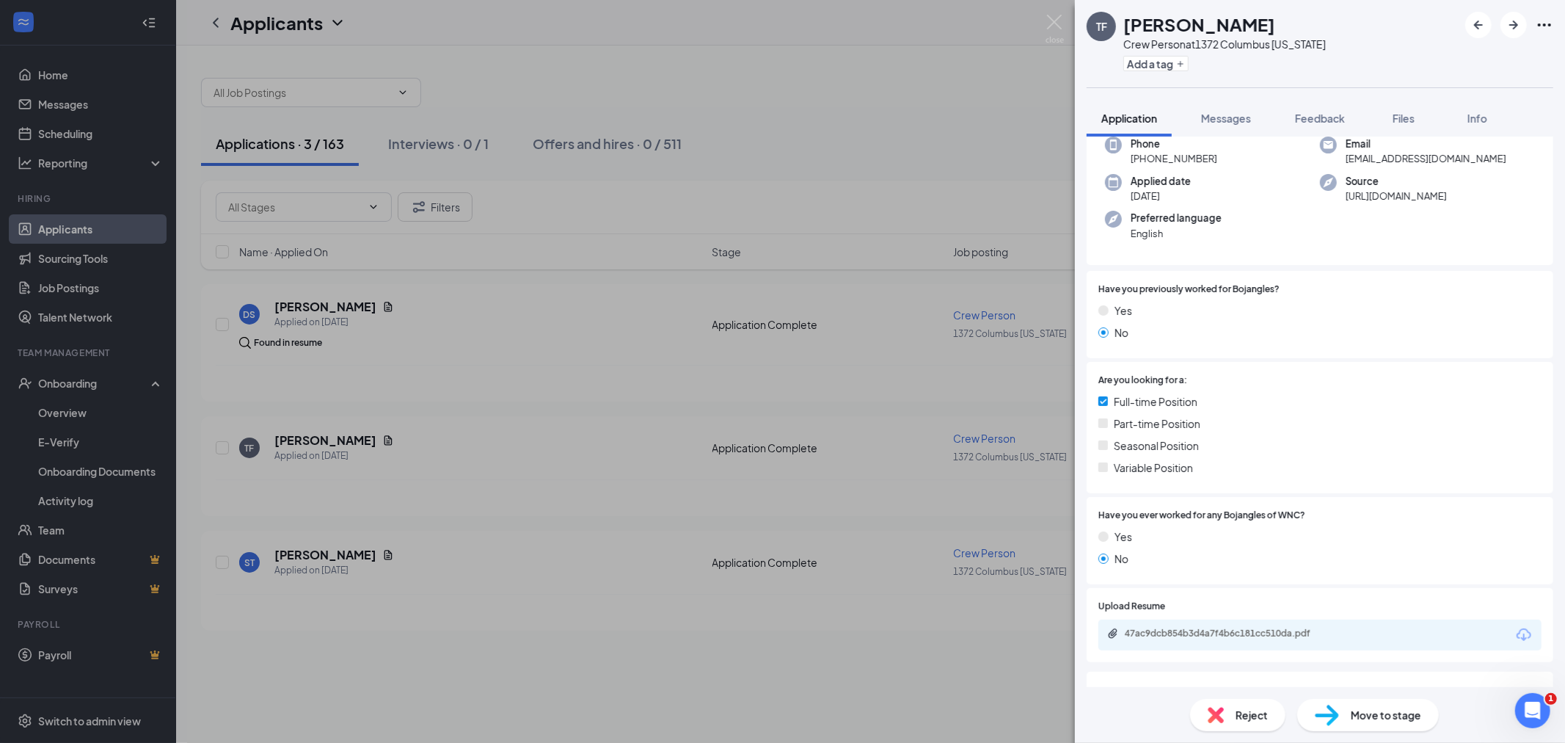
click at [1072, 18] on div "TF [PERSON_NAME] Crew Person at 1372 [GEOGRAPHIC_DATA] [US_STATE] Add a tag App…" at bounding box center [782, 371] width 1565 height 743
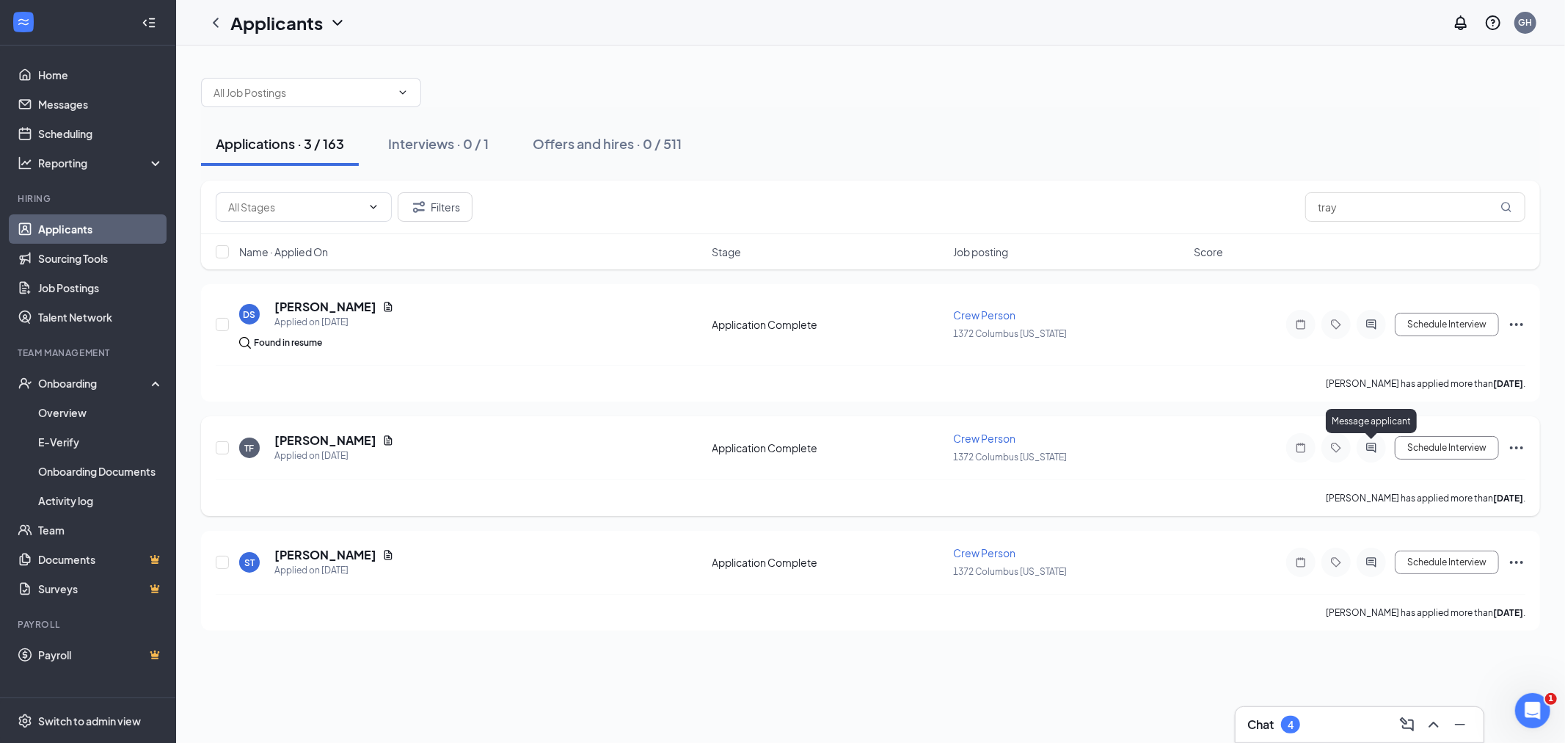
click at [1372, 449] on icon "ActiveChat" at bounding box center [1371, 447] width 10 height 10
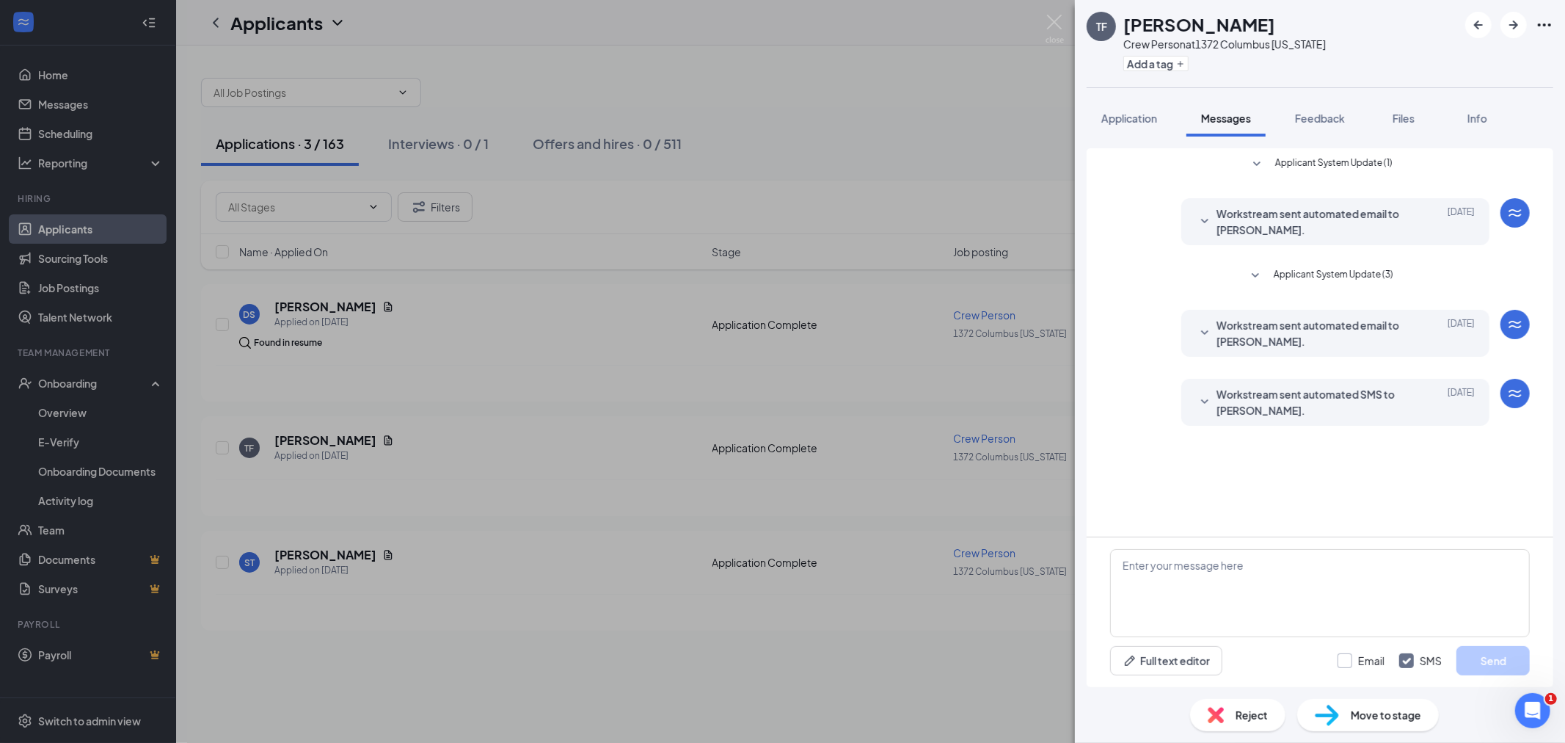
click at [1370, 659] on input "Email" at bounding box center [1361, 660] width 47 height 15
checkbox input "true"
click at [1374, 632] on textarea at bounding box center [1320, 593] width 420 height 88
type textarea "h"
click at [1069, 21] on div "TF [PERSON_NAME] Crew Person at [STREET_ADDRESS][US_STATE] Add a tag Applicatio…" at bounding box center [782, 371] width 1565 height 743
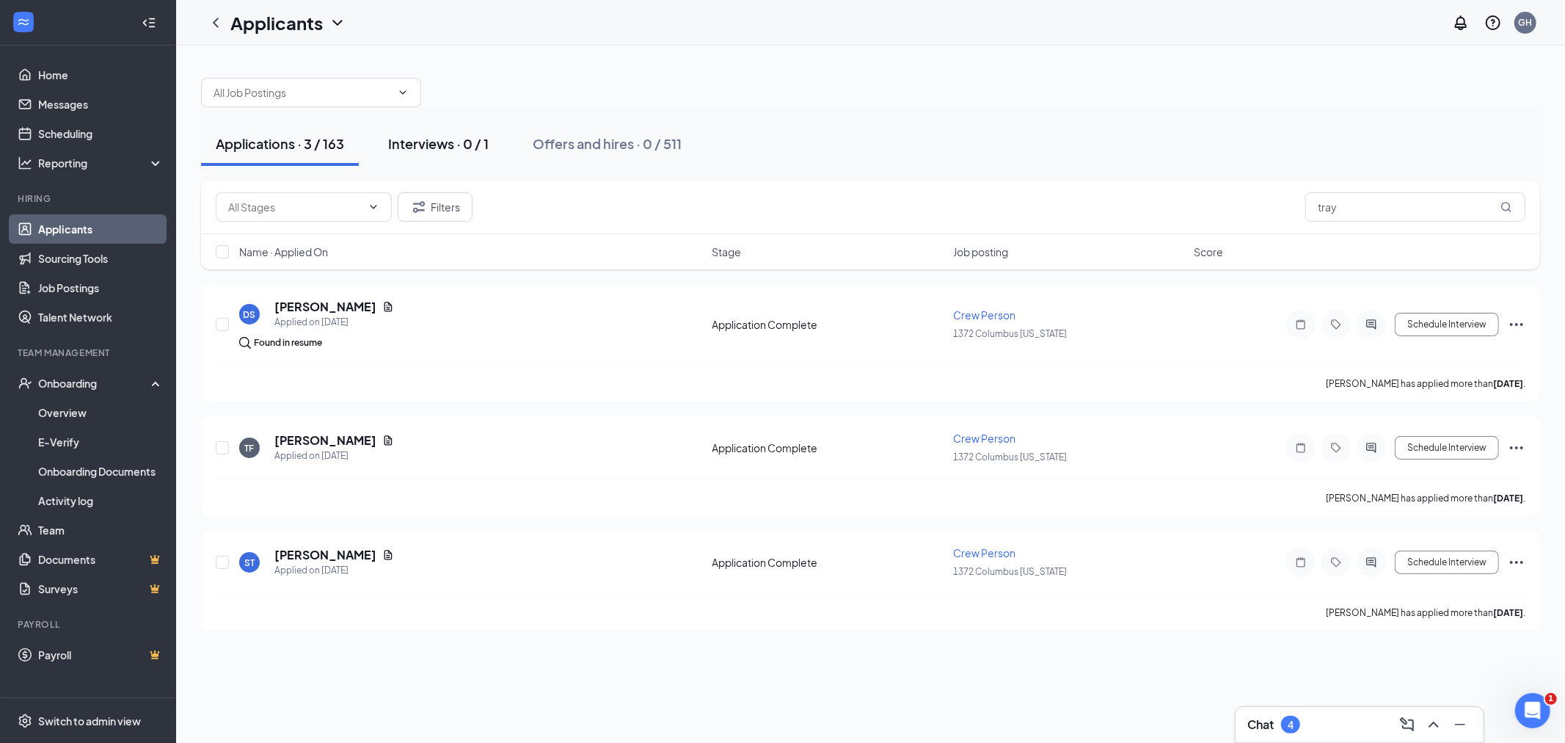
click at [414, 161] on button "Interviews · 0 / 1" at bounding box center [439, 144] width 130 height 44
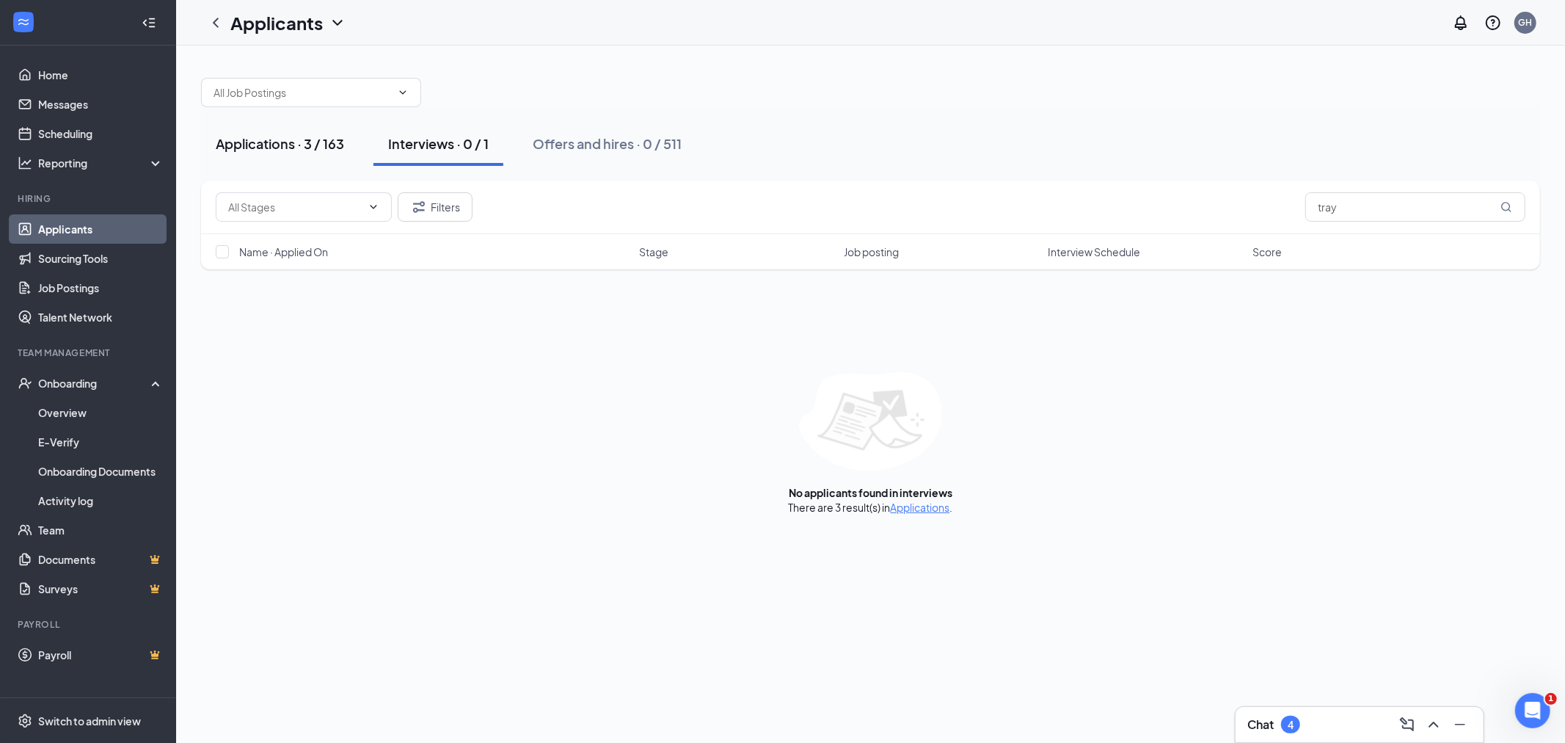
click at [299, 145] on div "Applications · 3 / 163" at bounding box center [280, 143] width 128 height 18
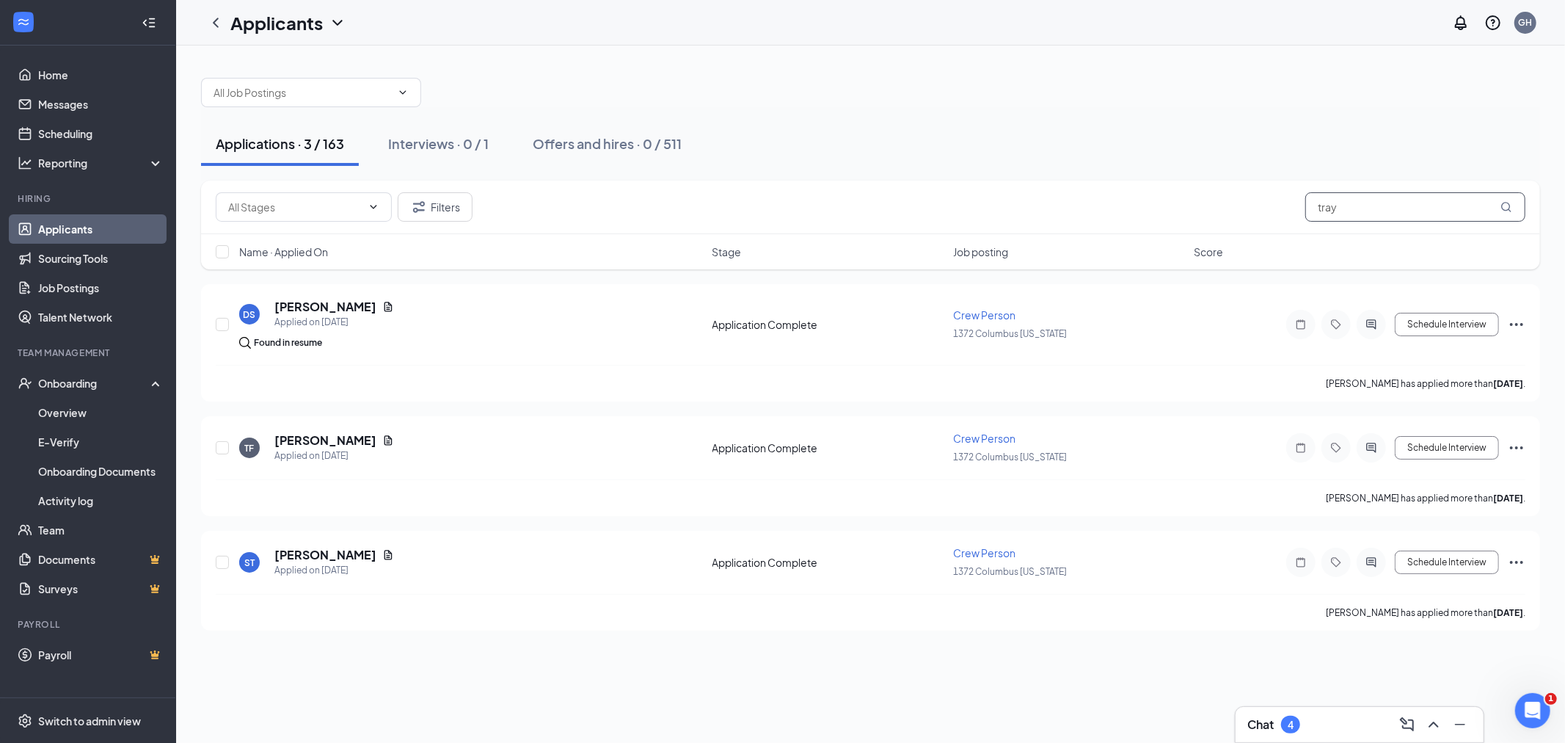
drag, startPoint x: 1384, startPoint y: 209, endPoint x: 1066, endPoint y: 148, distance: 324.3
click at [1201, 175] on div "Applications · 3 / 163 Interviews · 0 / 1 Offers and hires · 0 / 511 Filters tr…" at bounding box center [870, 346] width 1339 height 567
